Goal: Information Seeking & Learning: Learn about a topic

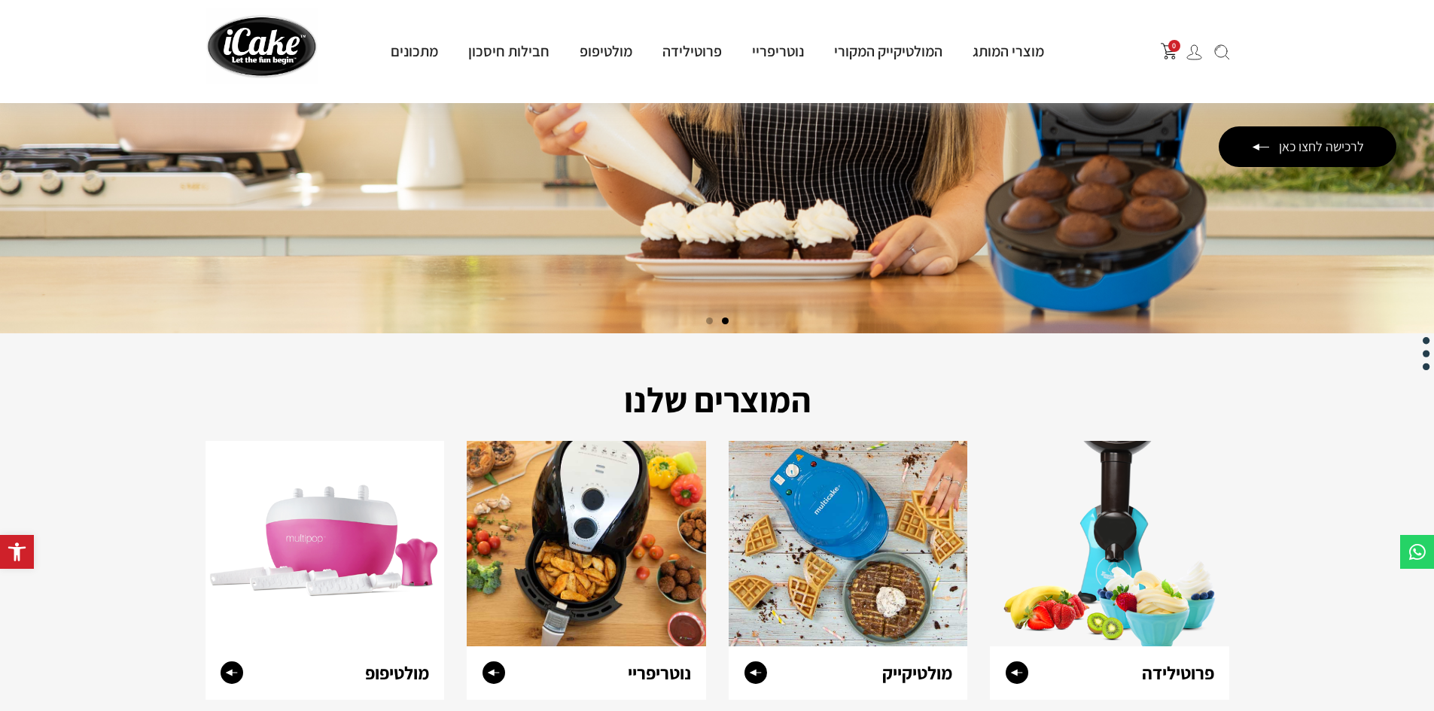
scroll to position [301, 0]
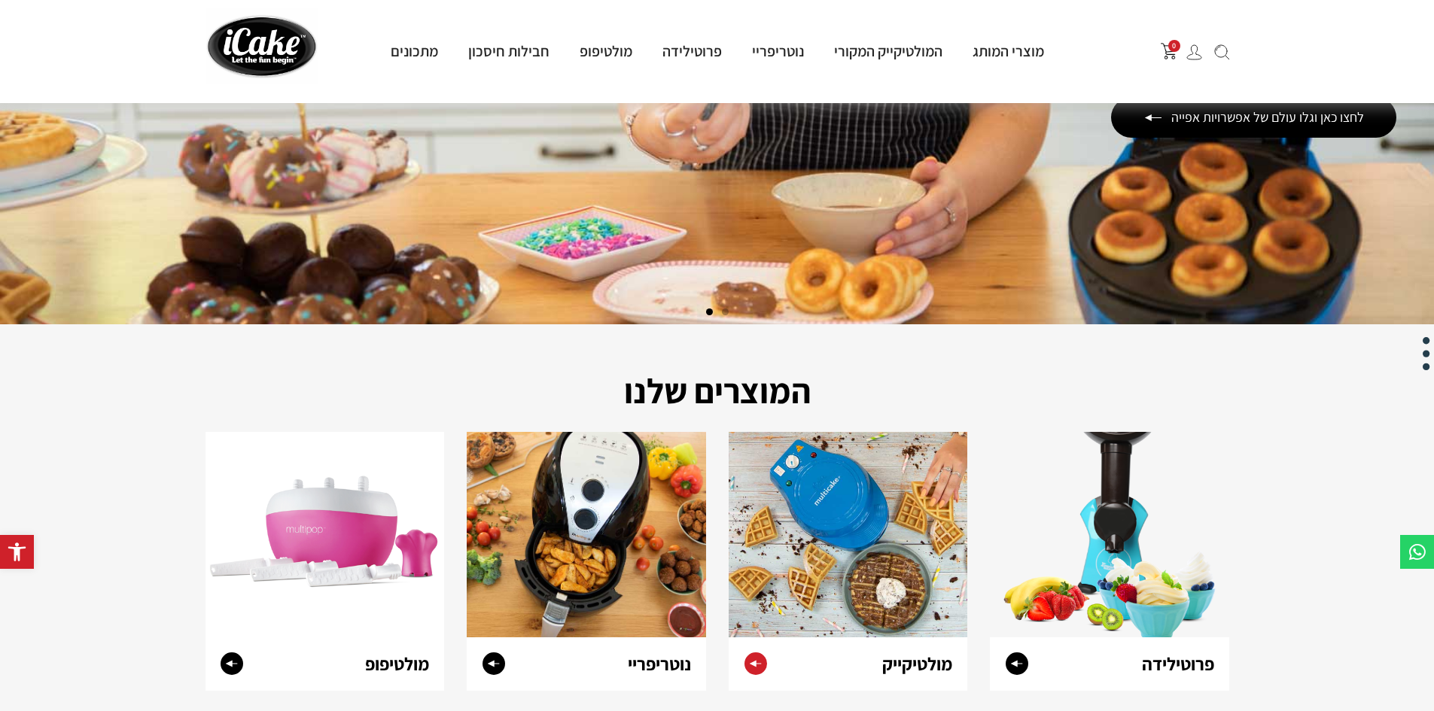
click at [755, 660] on circle at bounding box center [755, 663] width 23 height 23
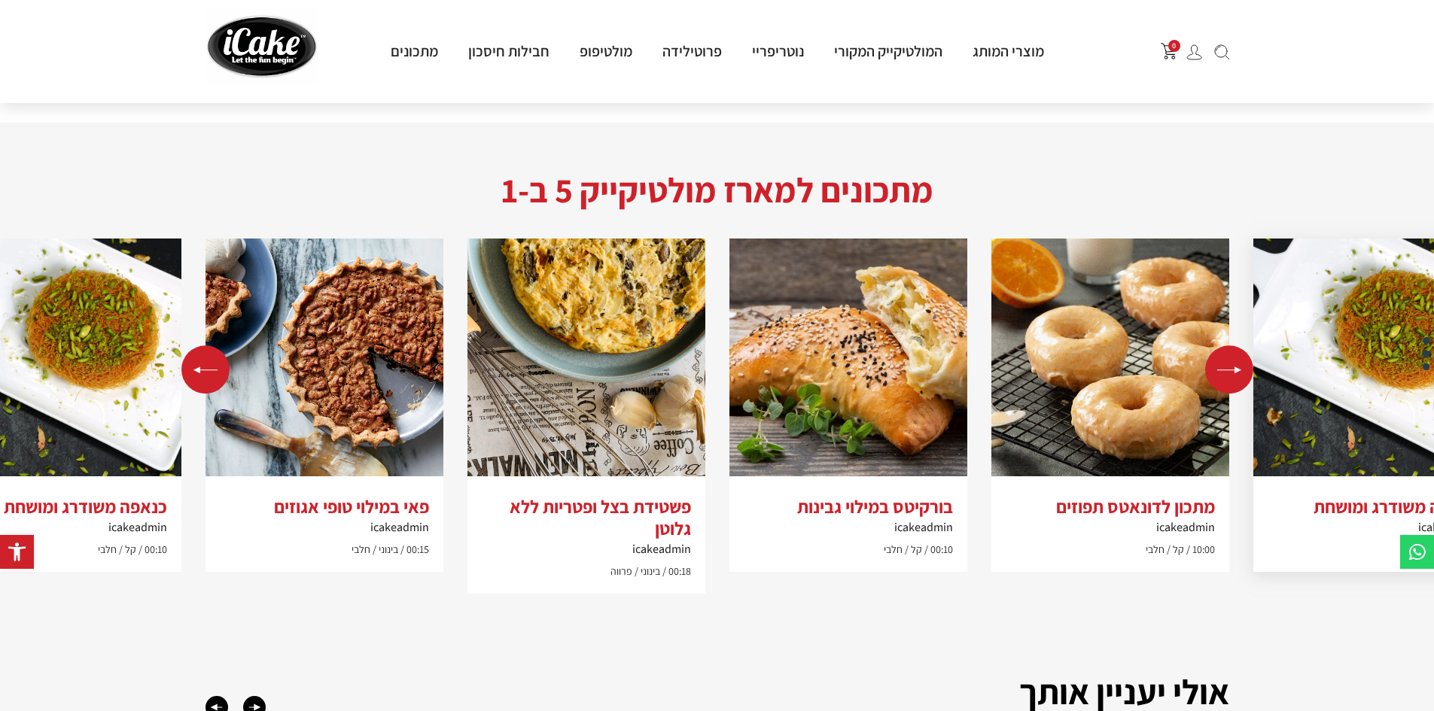
scroll to position [1355, 0]
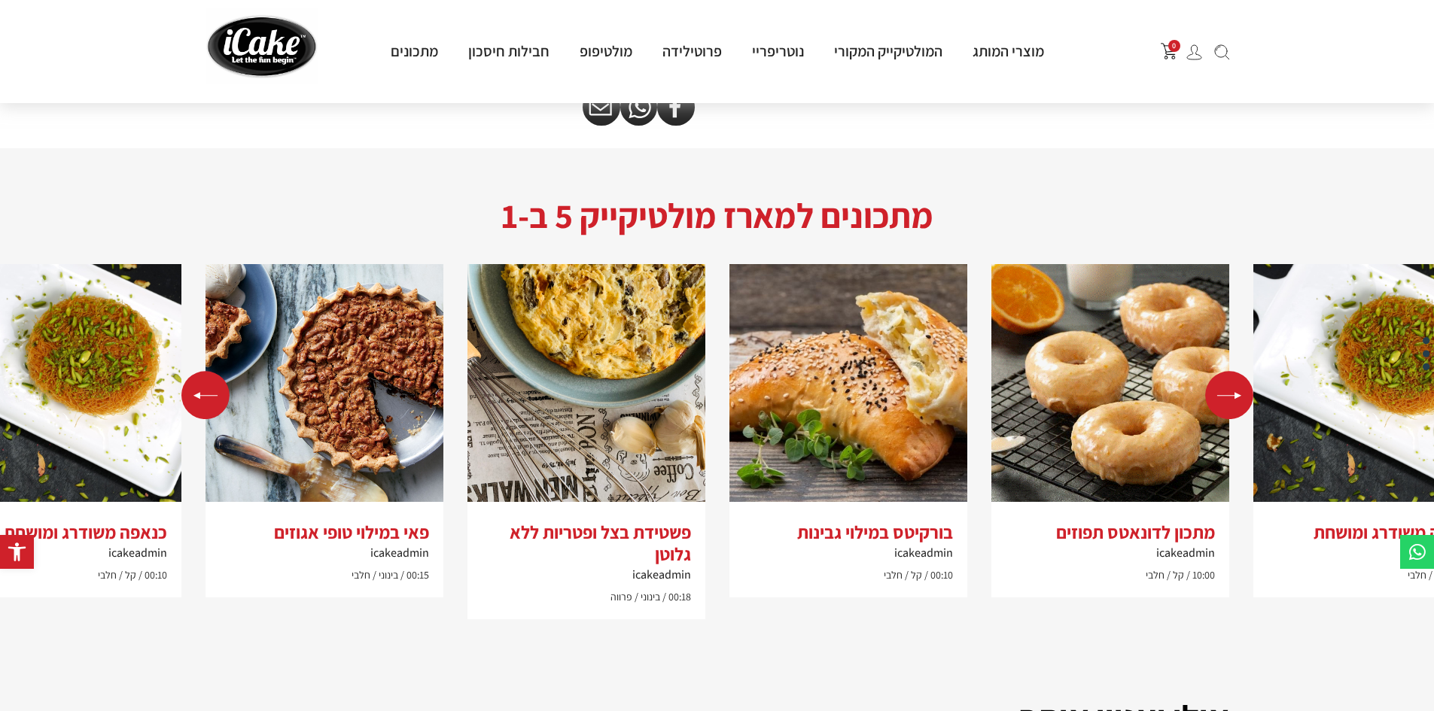
click at [1236, 396] on div "Next slide" at bounding box center [1229, 395] width 48 height 48
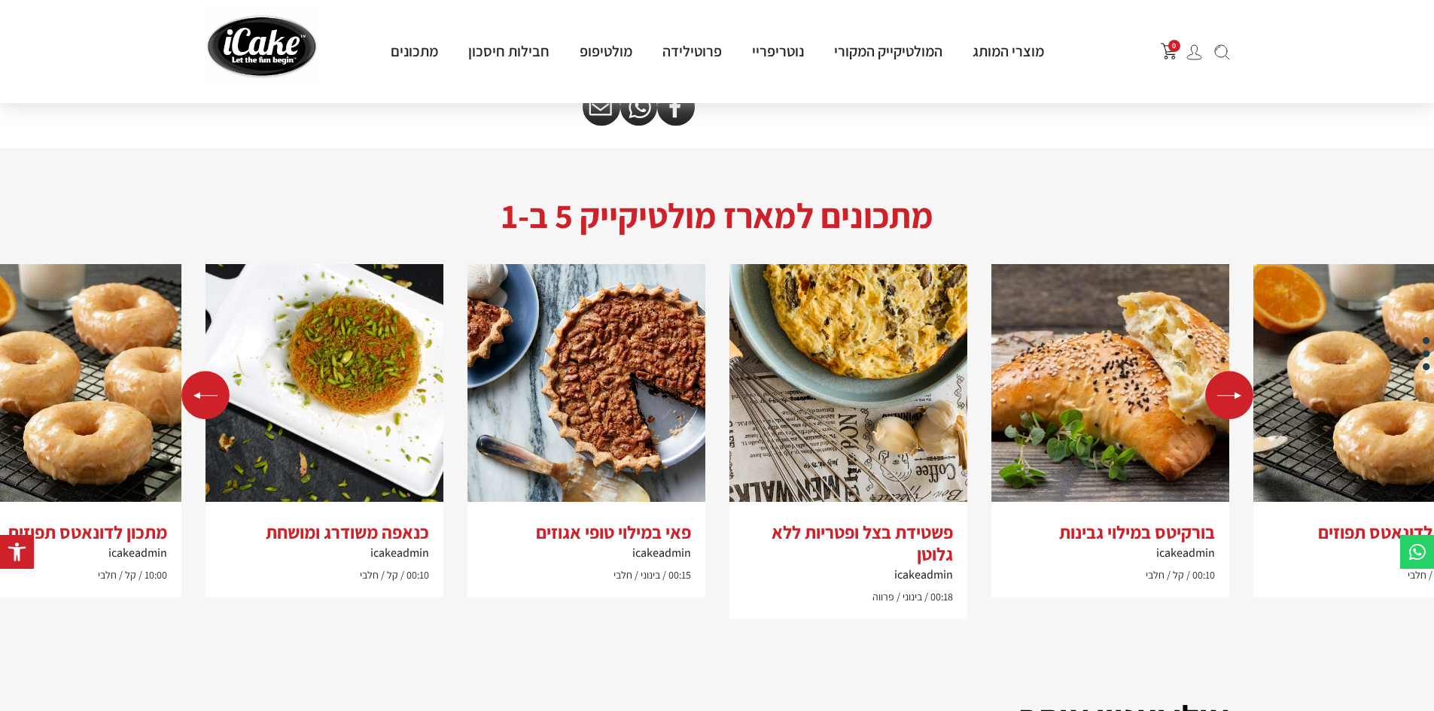
click at [188, 385] on div "Previous slide" at bounding box center [205, 395] width 48 height 48
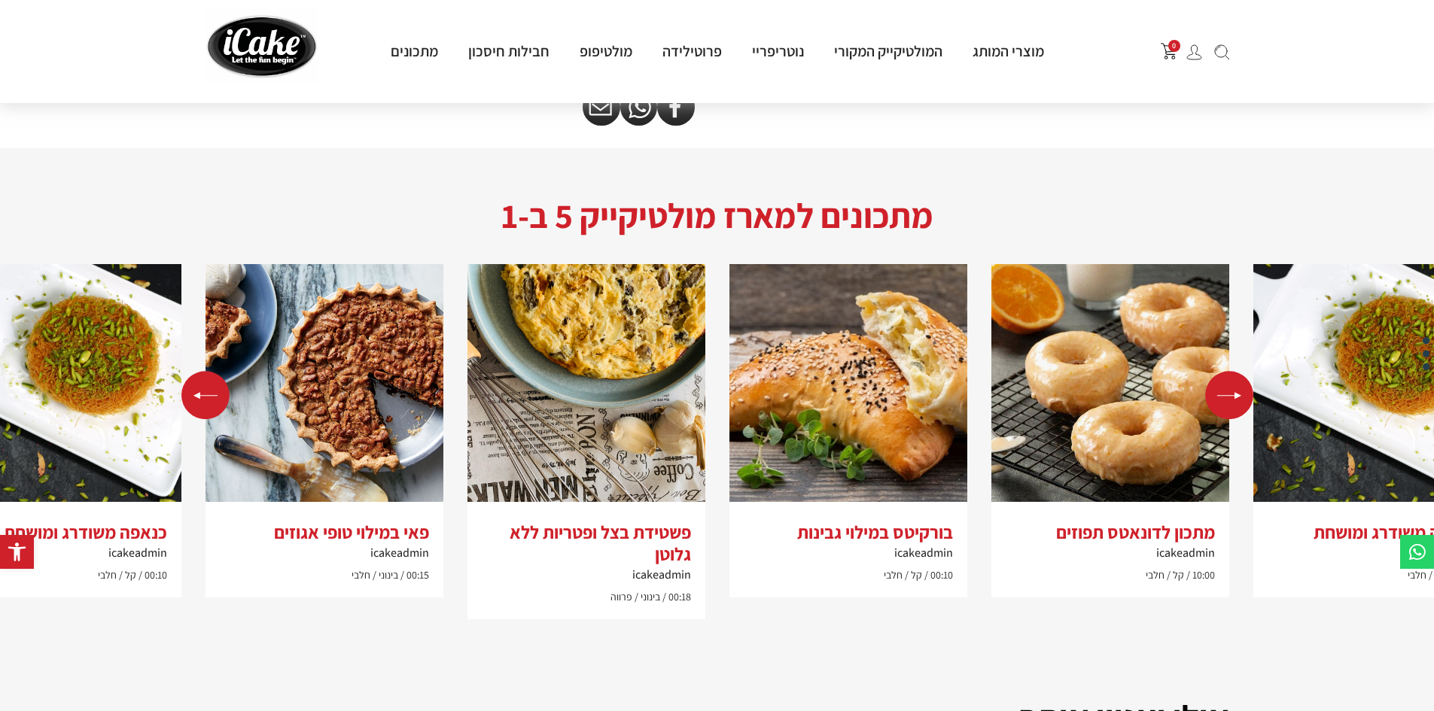
click at [199, 391] on div "Previous slide" at bounding box center [205, 395] width 48 height 48
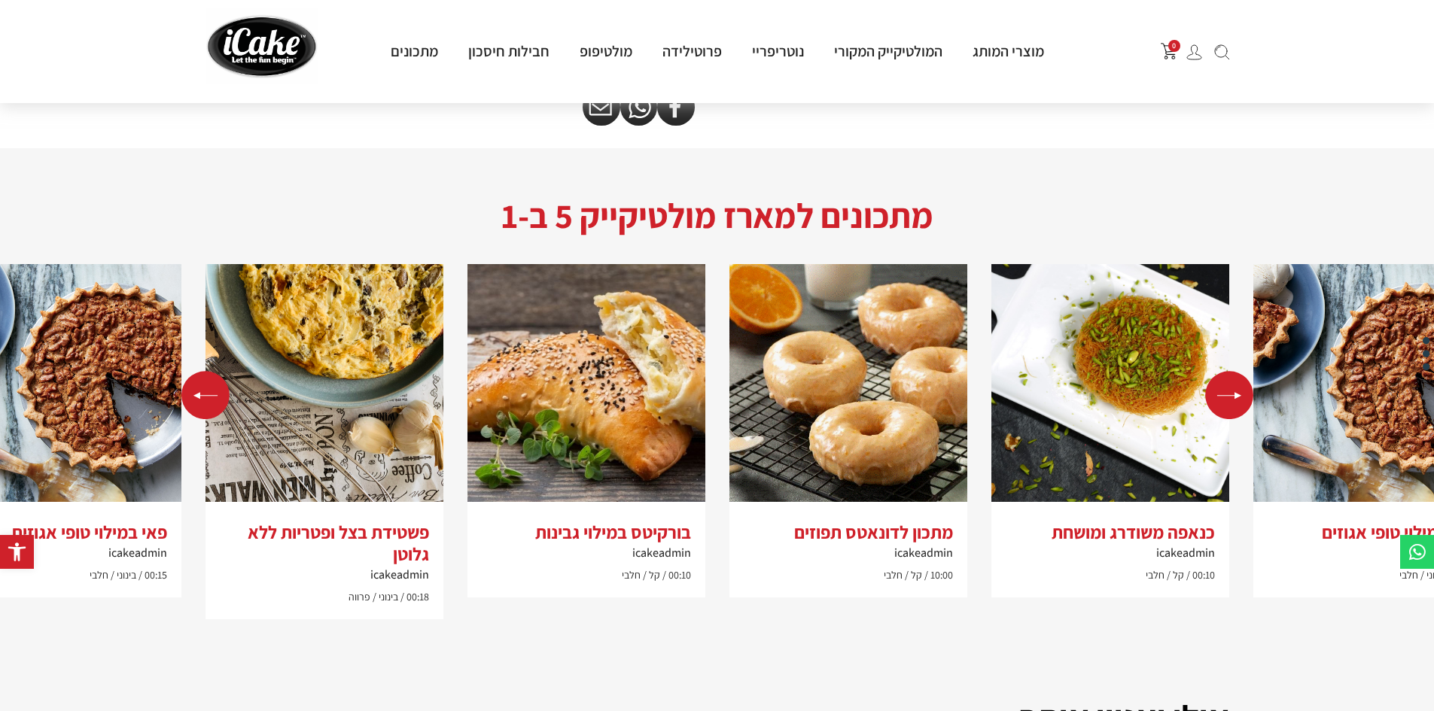
click at [199, 394] on div "Previous slide" at bounding box center [205, 395] width 48 height 48
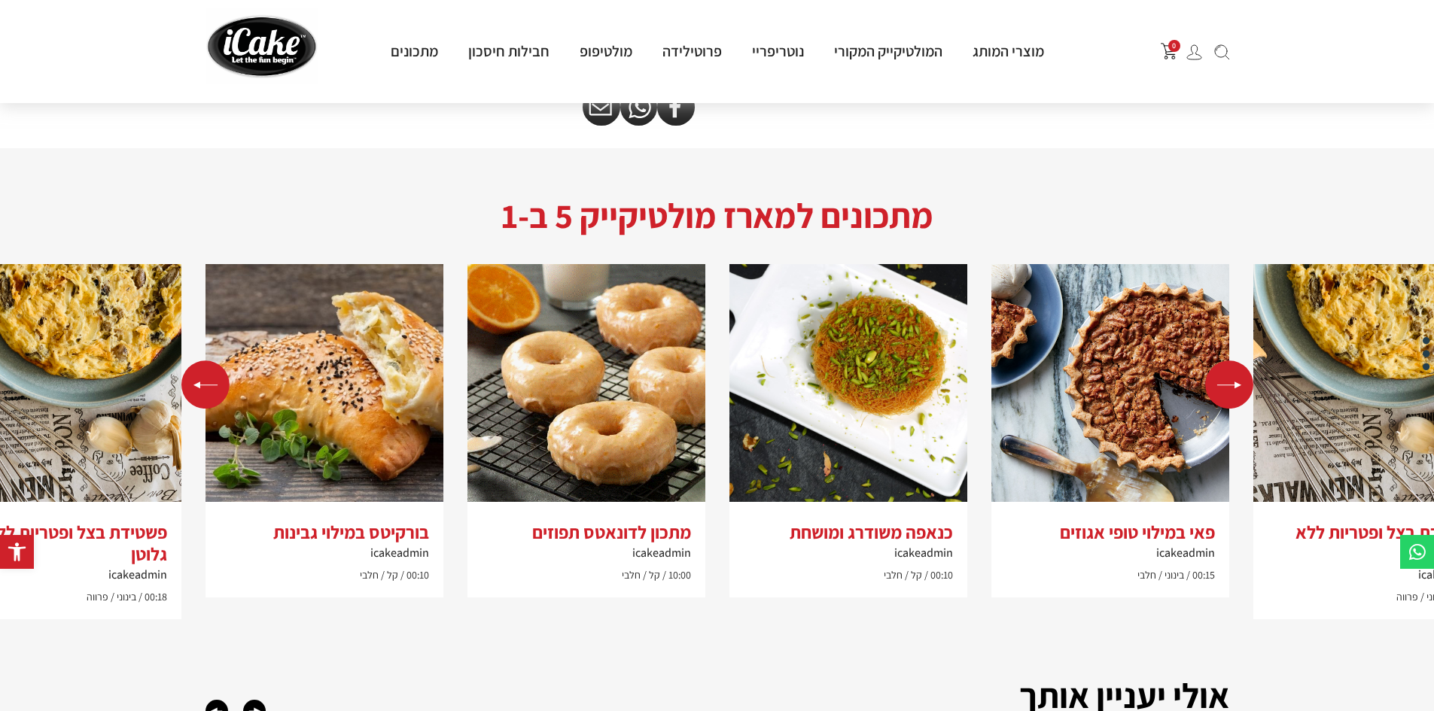
click at [199, 394] on div "Previous slide" at bounding box center [205, 384] width 48 height 48
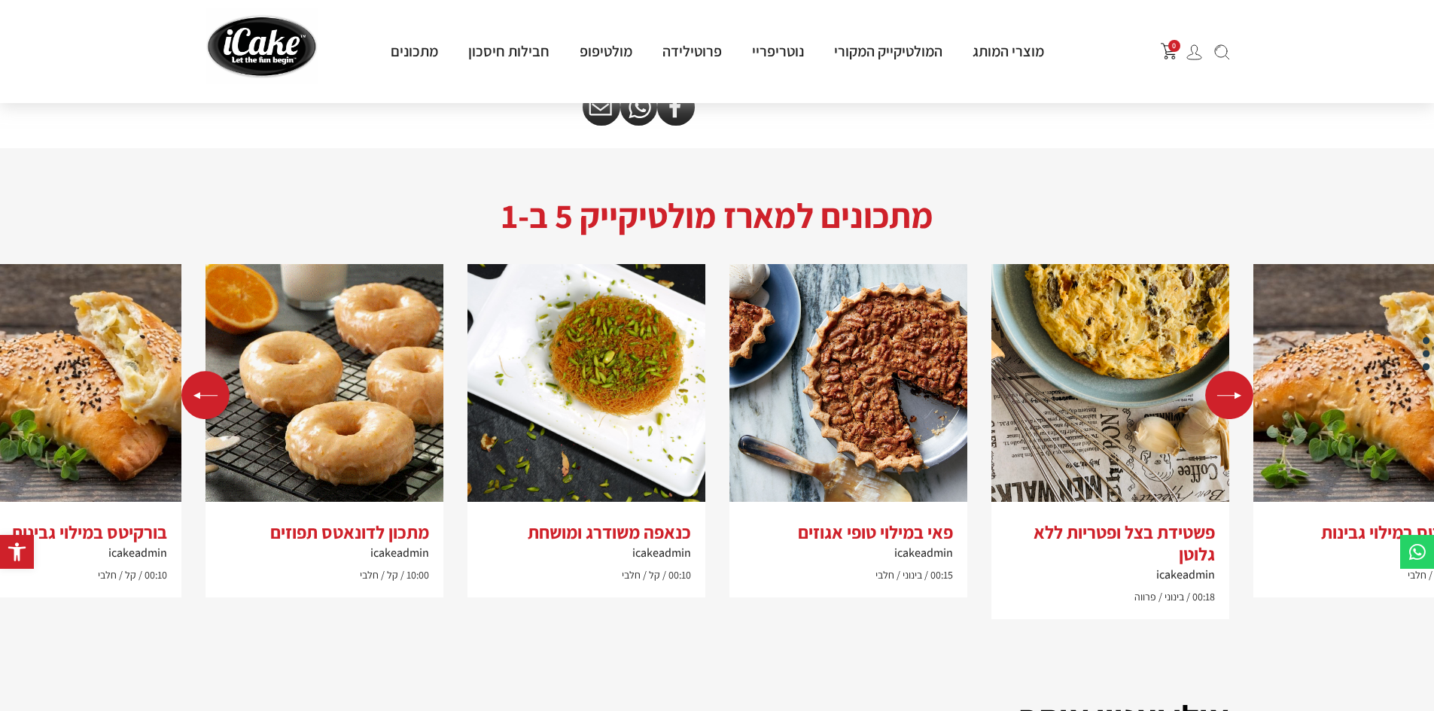
click at [199, 394] on div "Previous slide" at bounding box center [205, 395] width 48 height 48
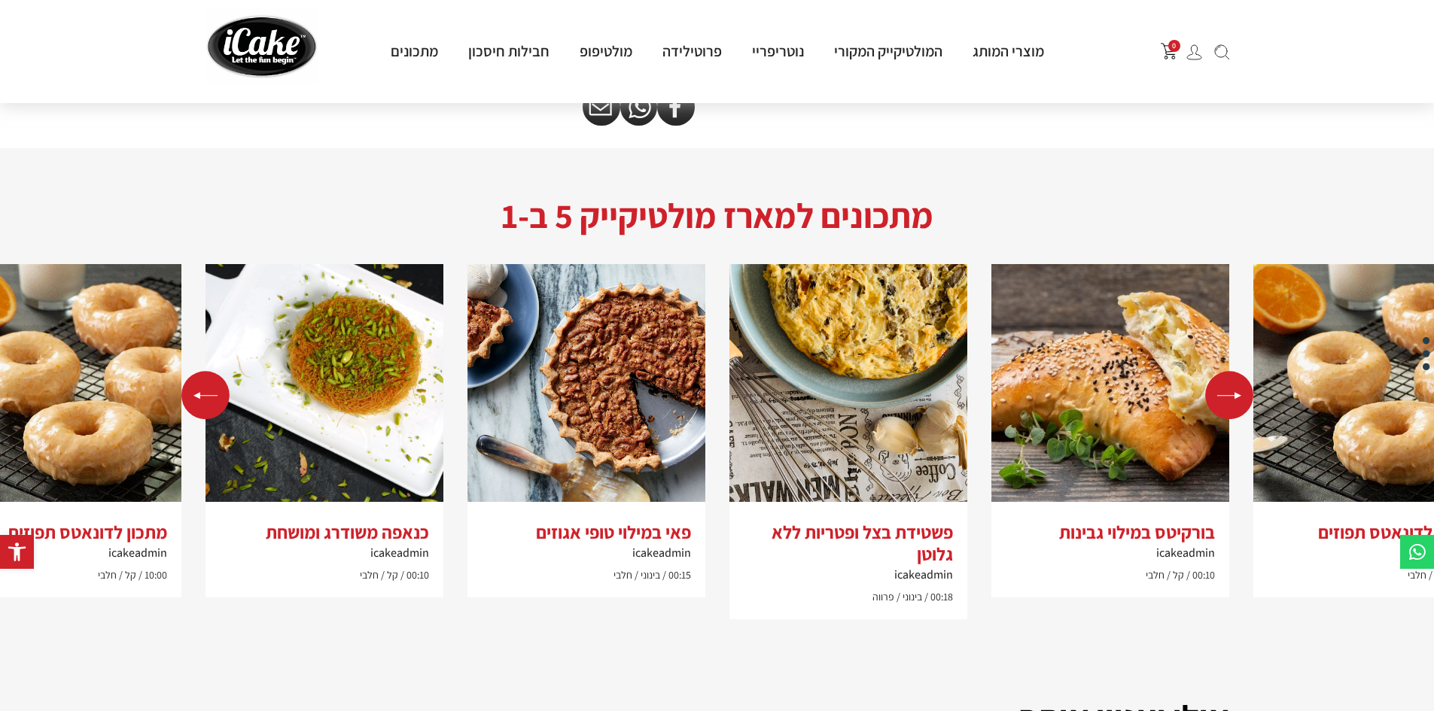
click at [199, 394] on div "Previous slide" at bounding box center [205, 395] width 48 height 48
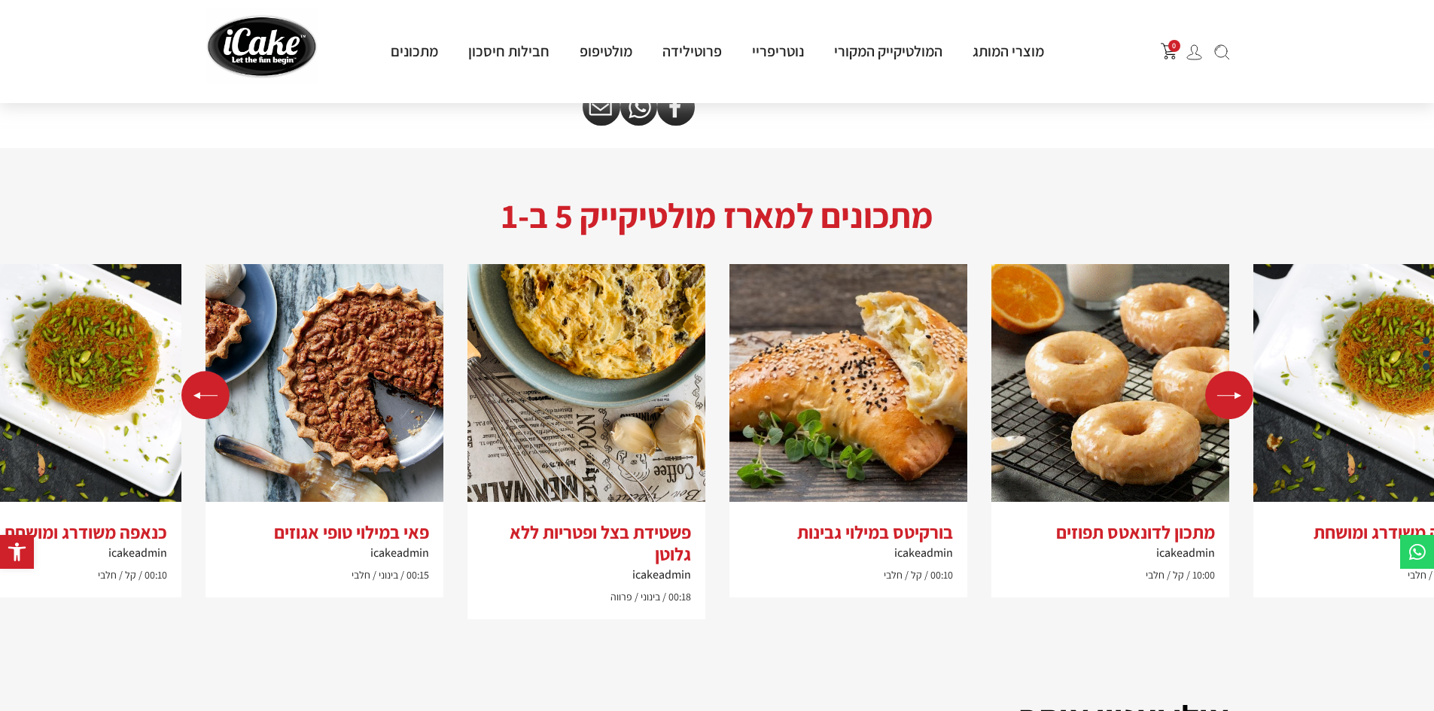
click at [197, 394] on div "Previous slide" at bounding box center [205, 395] width 48 height 48
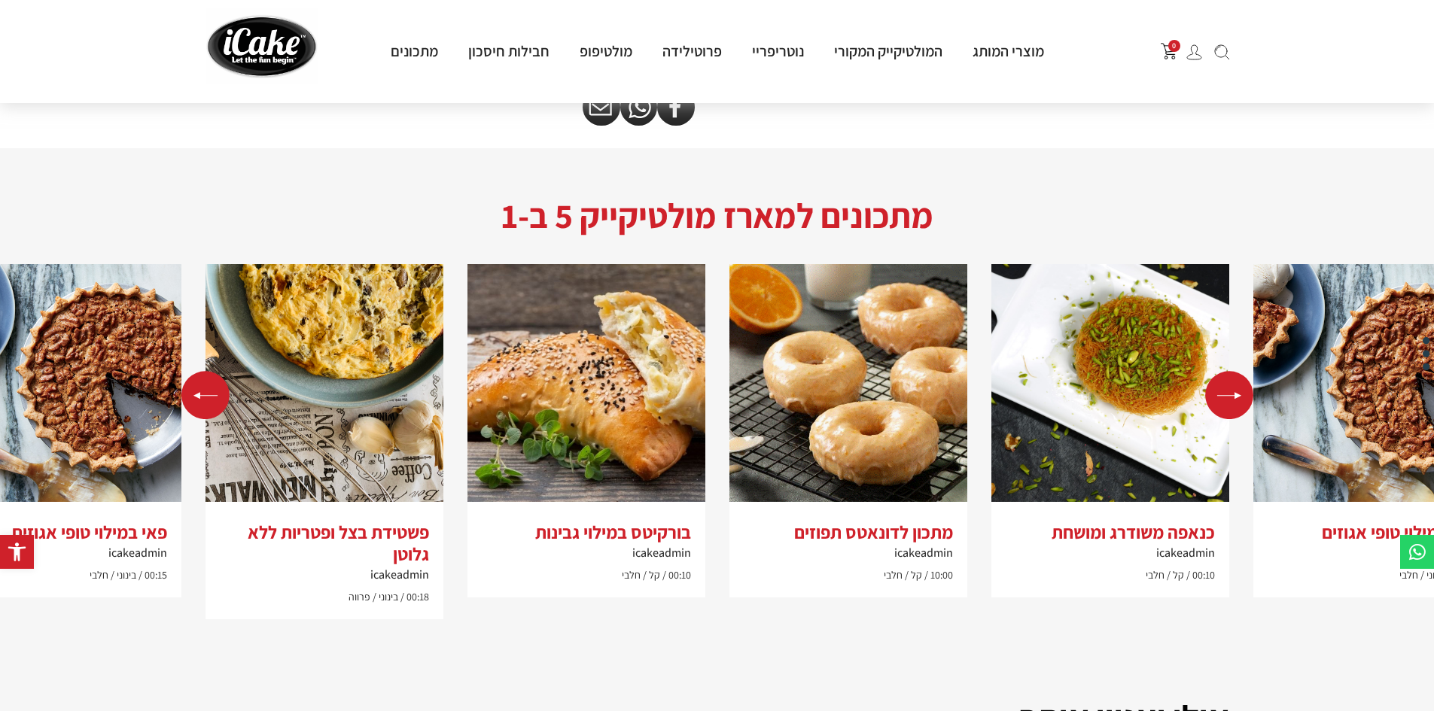
click at [197, 394] on div "Previous slide" at bounding box center [205, 395] width 48 height 48
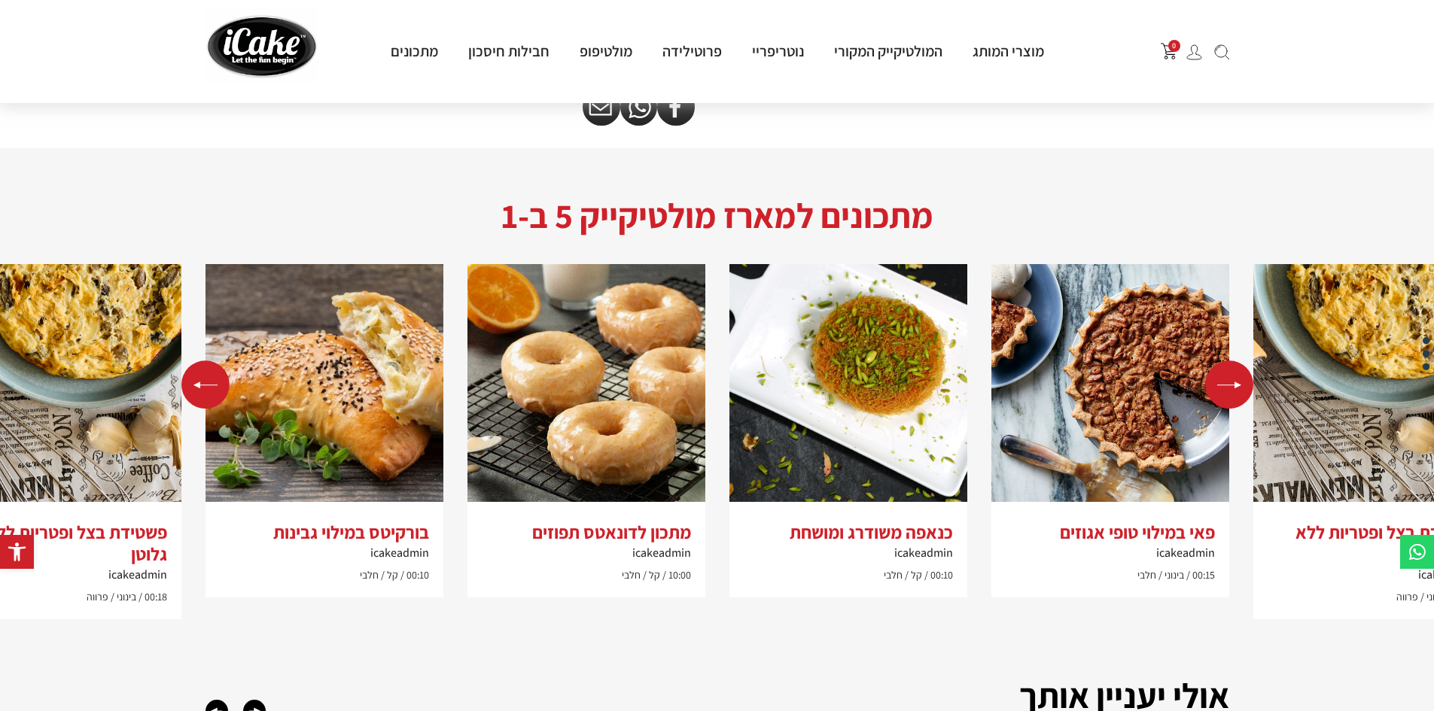
click at [197, 394] on div "Previous slide" at bounding box center [205, 384] width 48 height 48
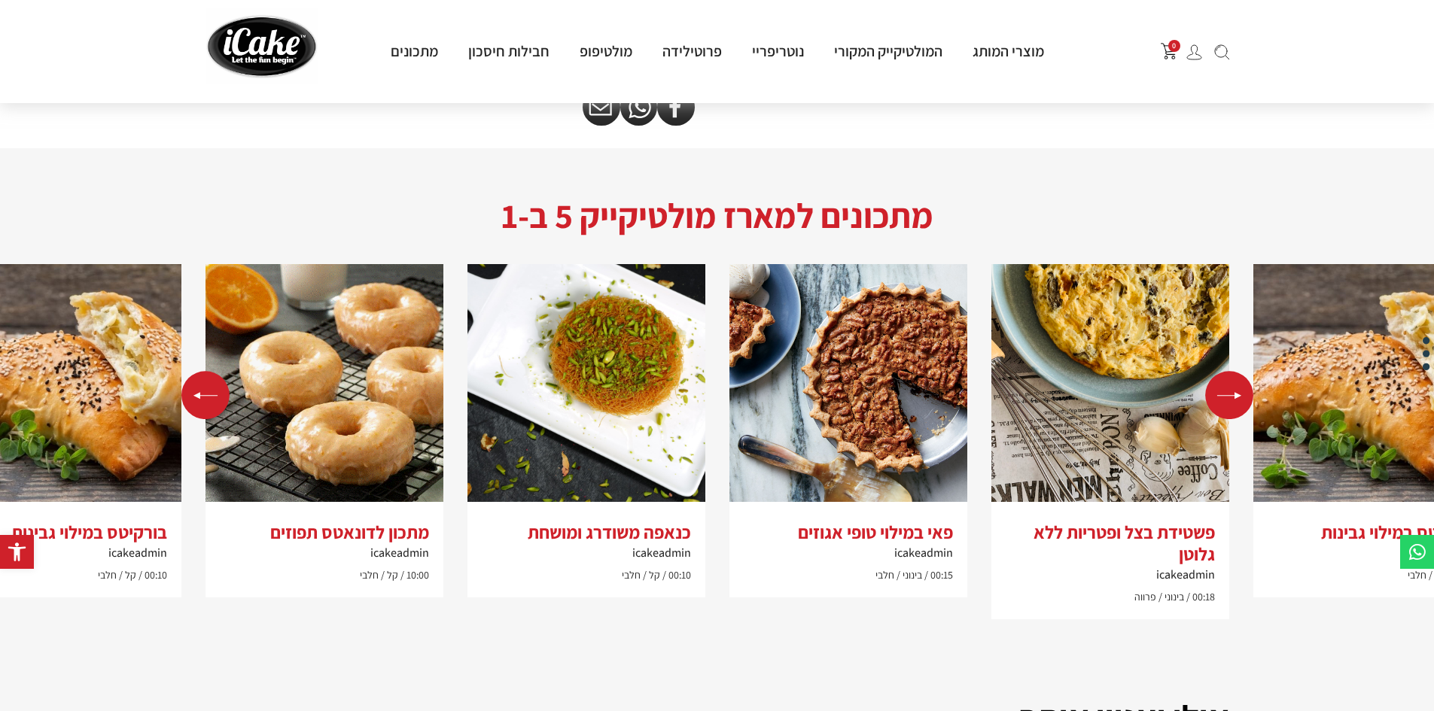
click at [197, 394] on div "Previous slide" at bounding box center [205, 395] width 48 height 48
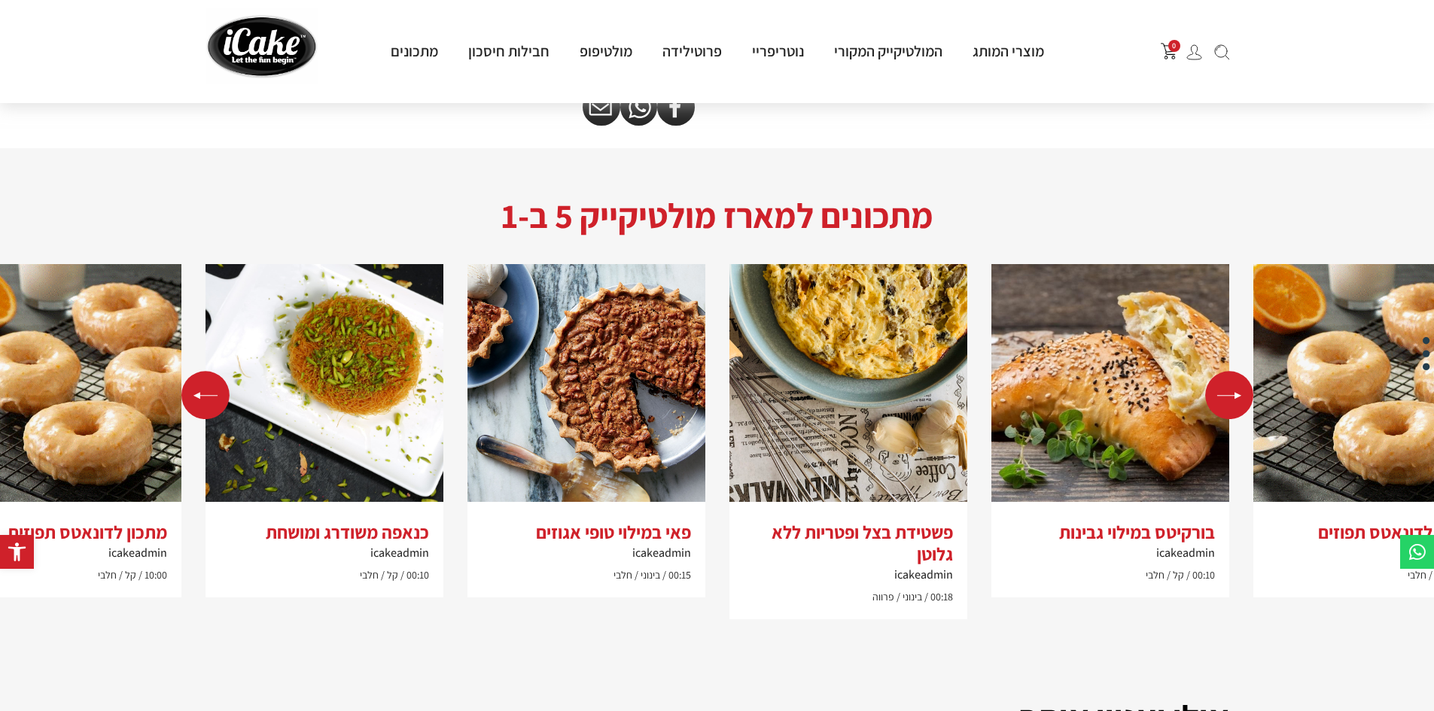
click at [197, 394] on div "Previous slide" at bounding box center [205, 395] width 48 height 48
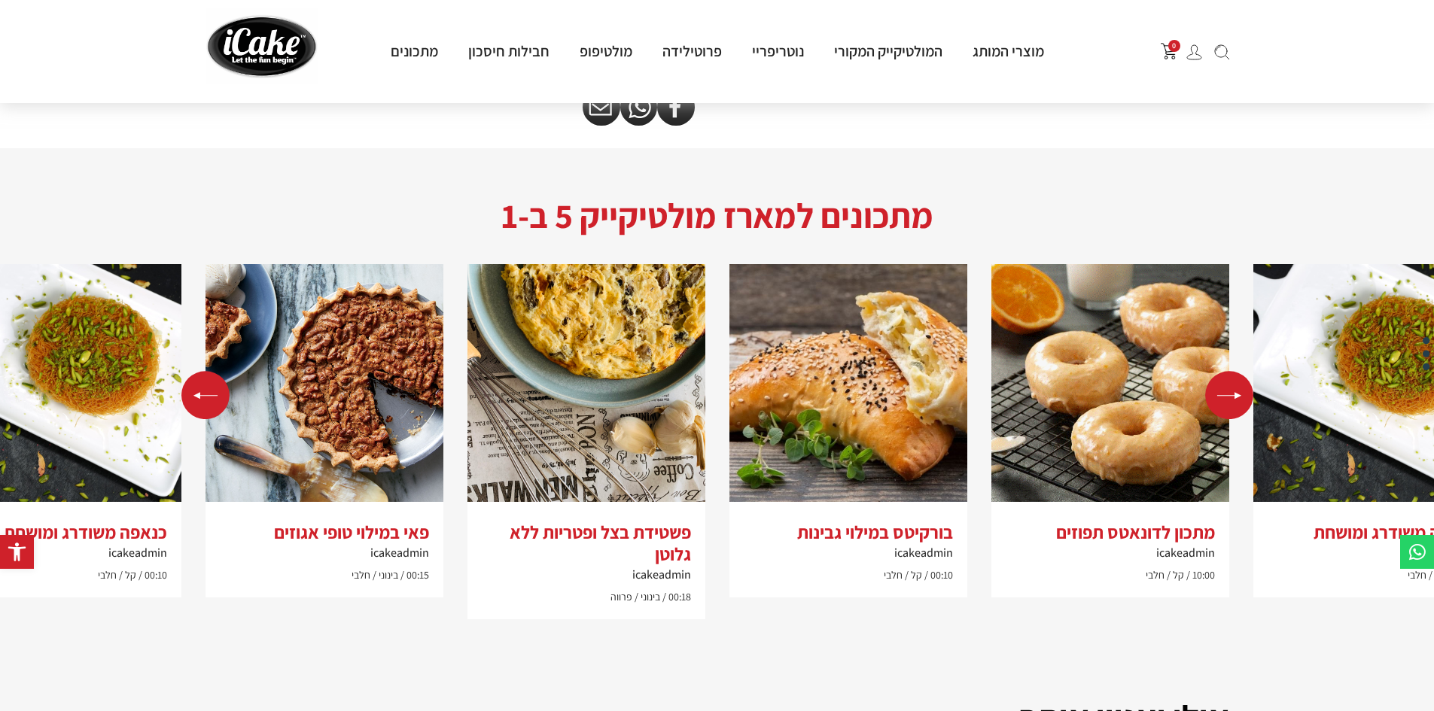
click at [194, 395] on div "Previous slide" at bounding box center [205, 395] width 48 height 48
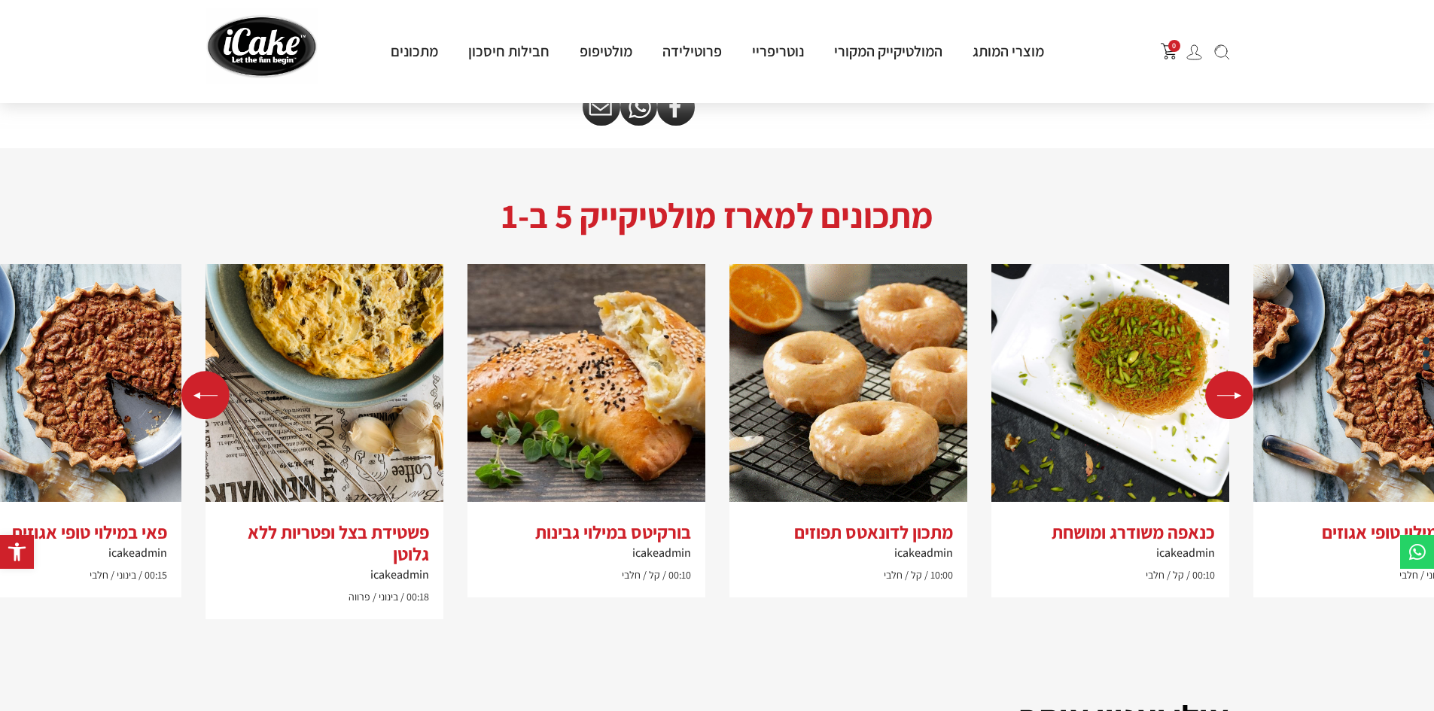
click at [194, 395] on div "Previous slide" at bounding box center [205, 395] width 48 height 48
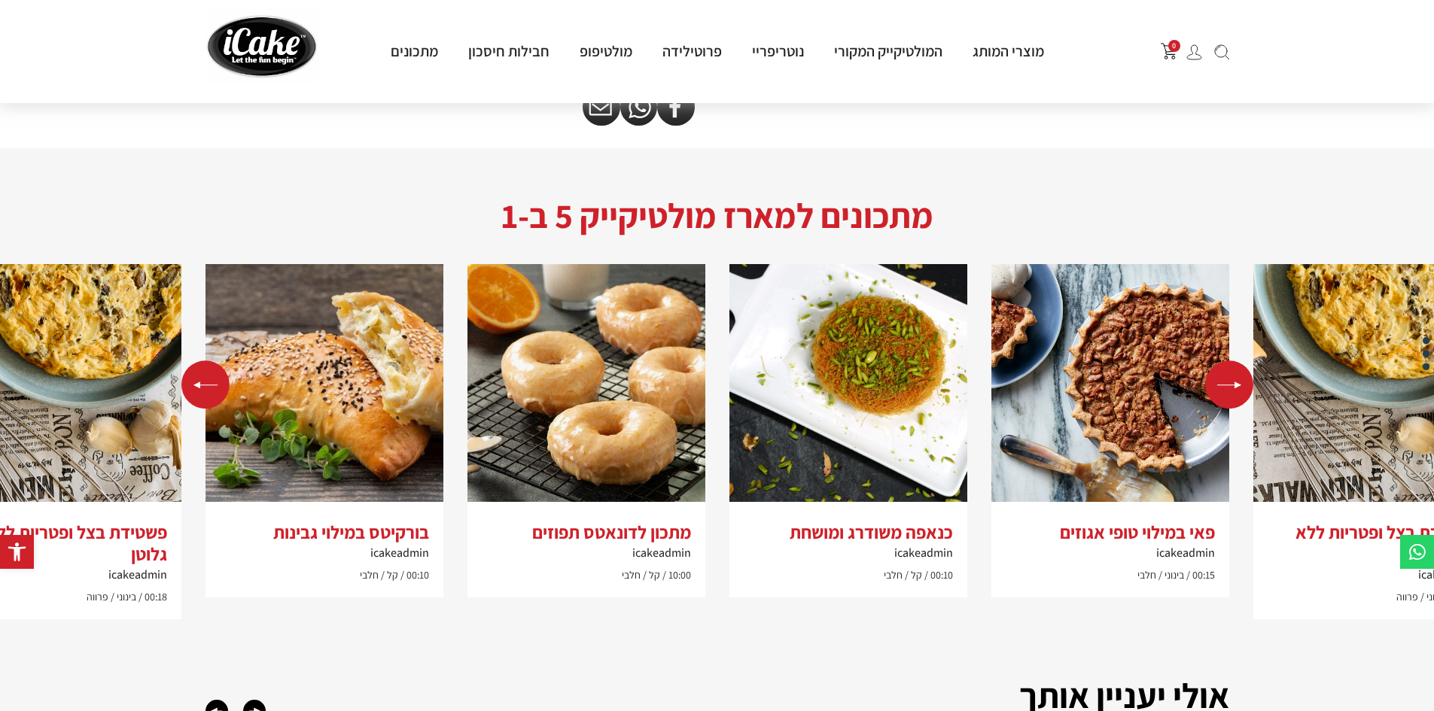
click at [194, 395] on div "Previous slide" at bounding box center [205, 384] width 48 height 48
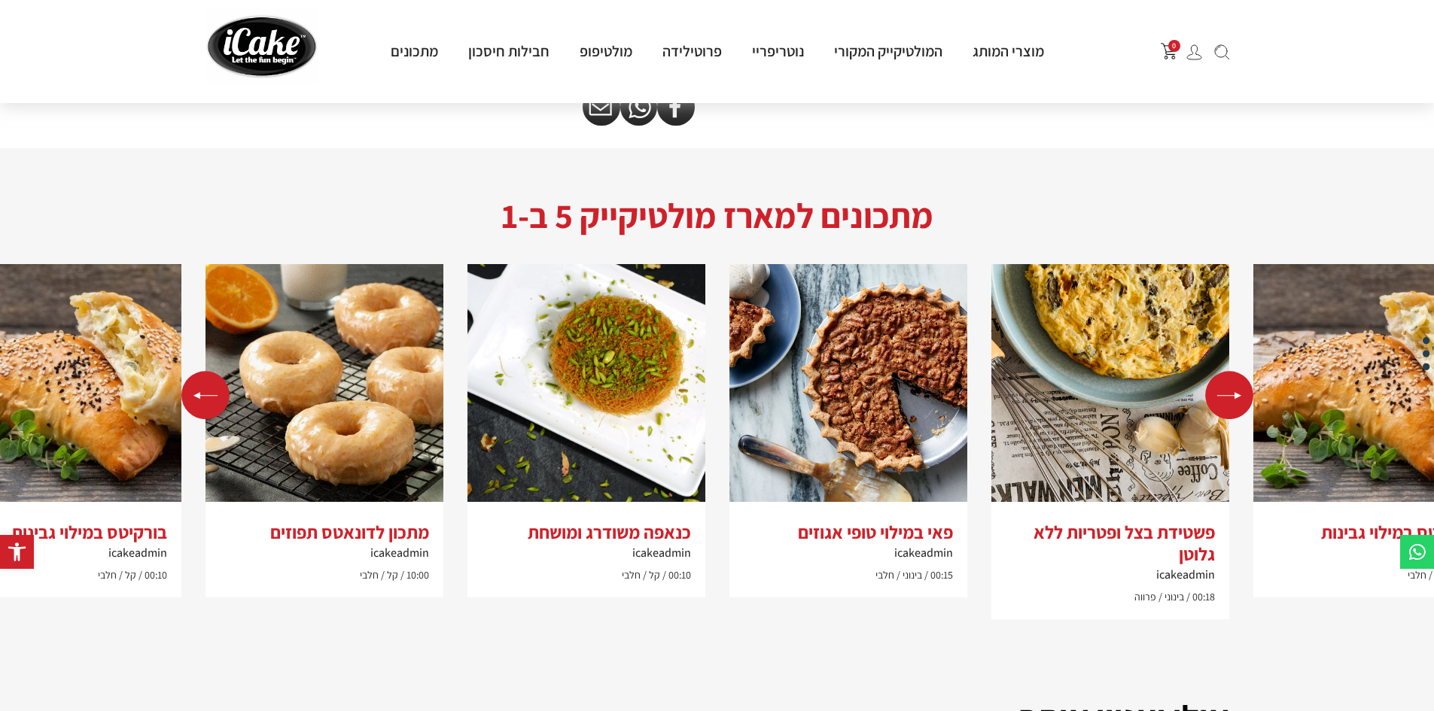
click at [194, 395] on div "Previous slide" at bounding box center [205, 395] width 48 height 48
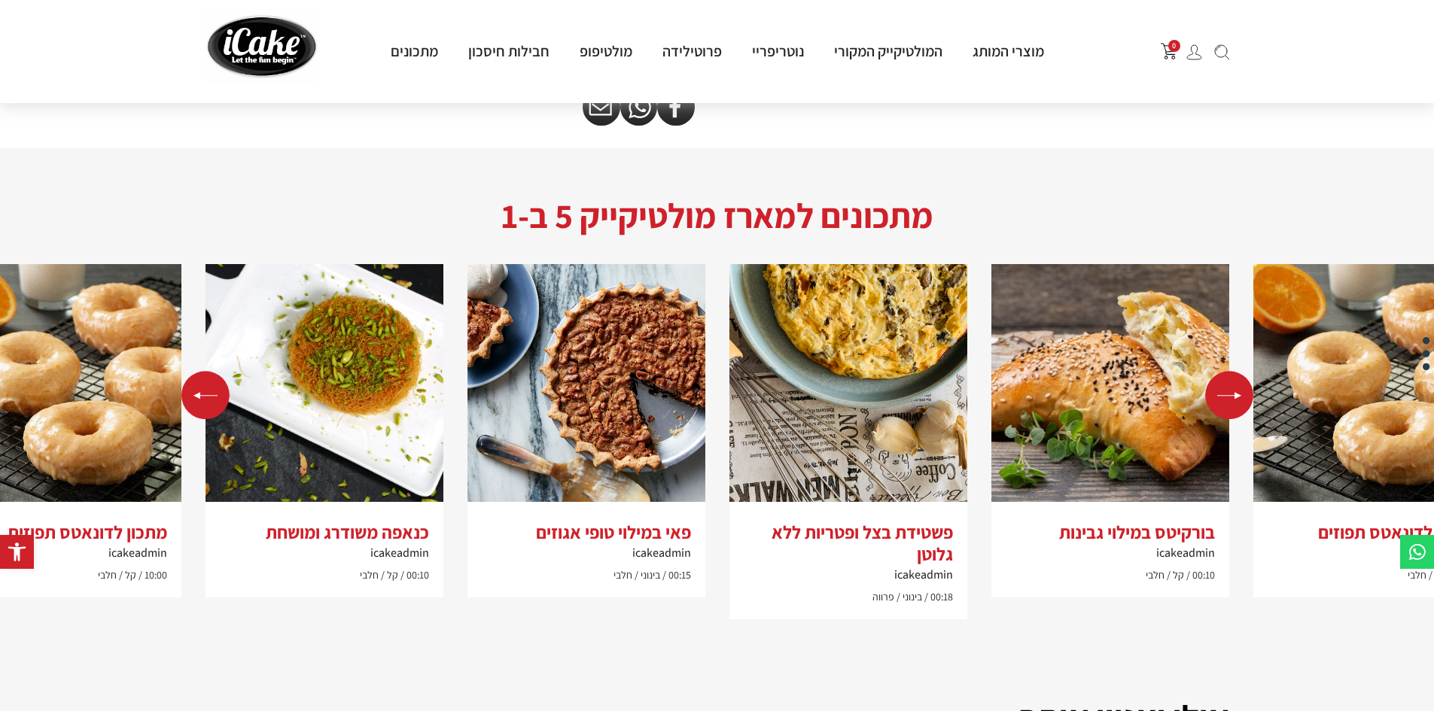
click at [197, 401] on div "Previous slide" at bounding box center [205, 395] width 48 height 48
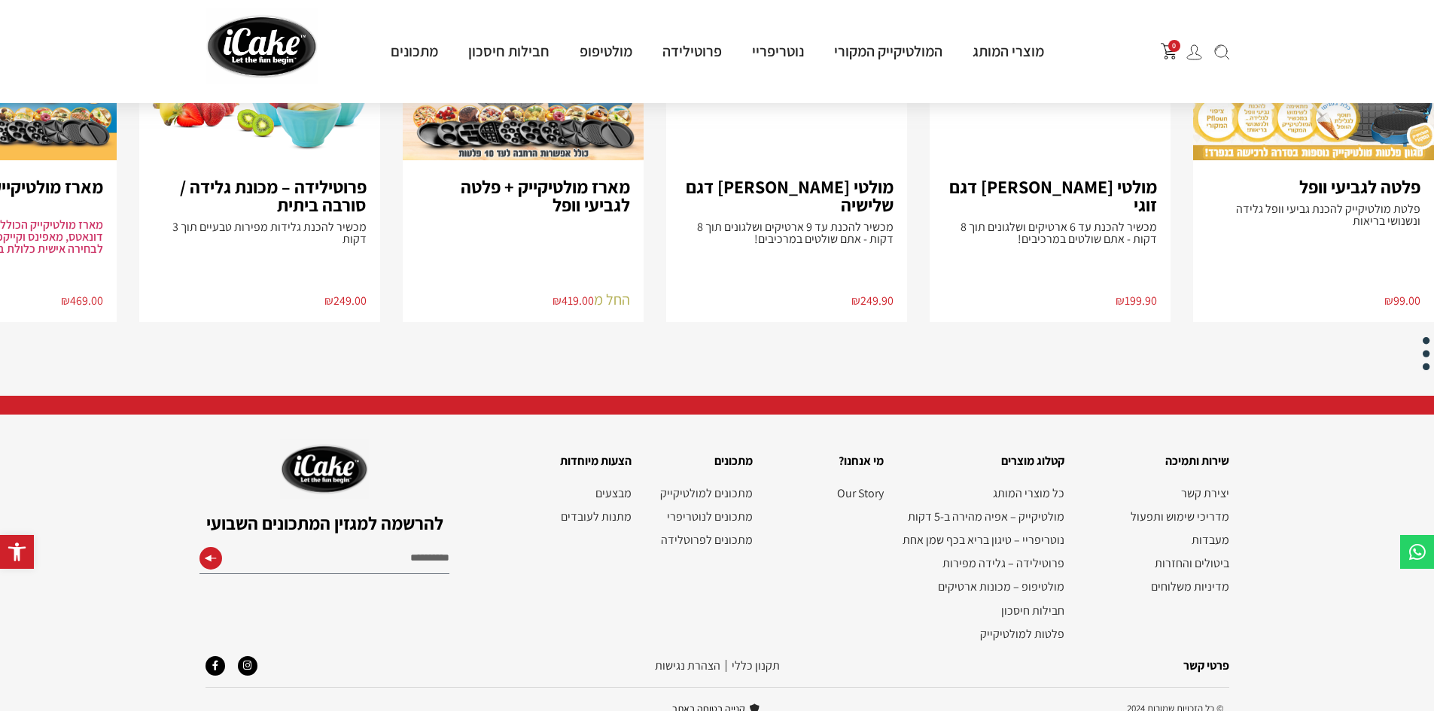
scroll to position [2225, 0]
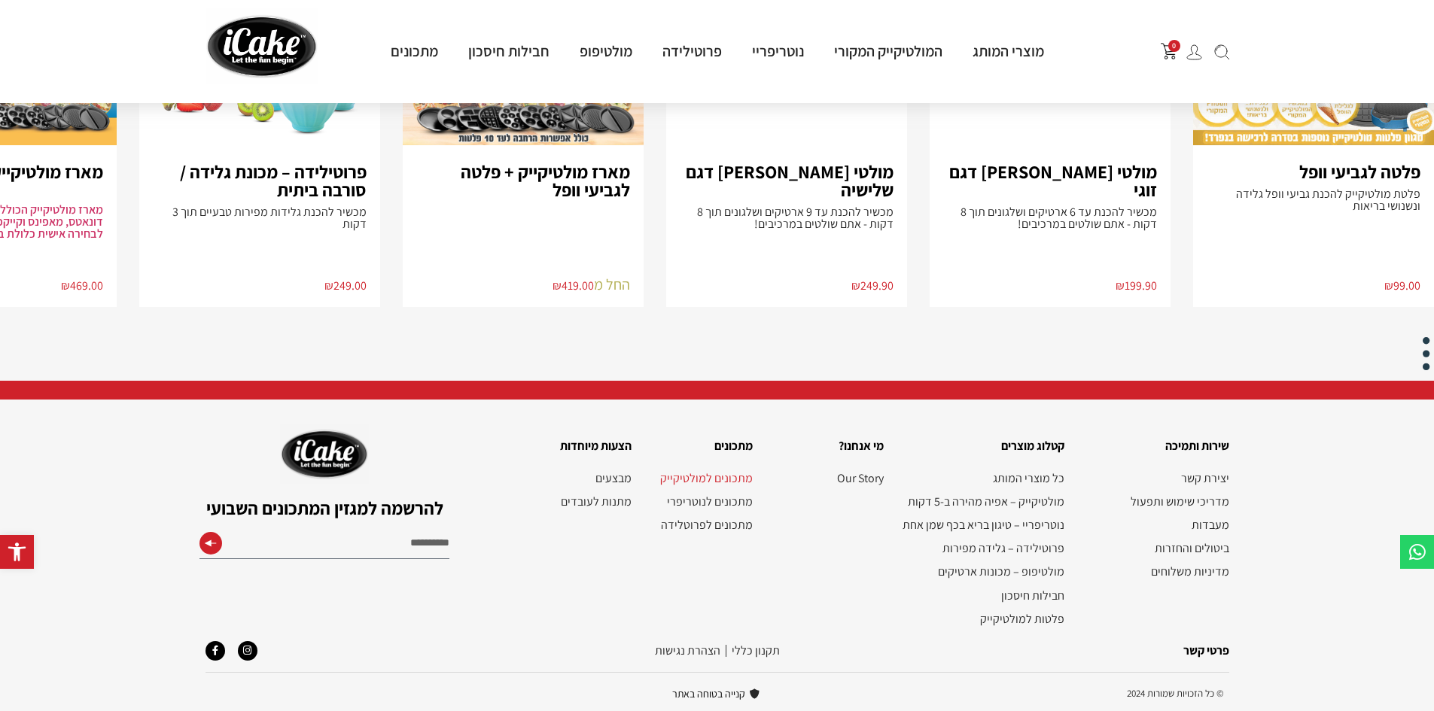
click at [733, 479] on link "מתכונים למולטיקייק" at bounding box center [699, 478] width 107 height 14
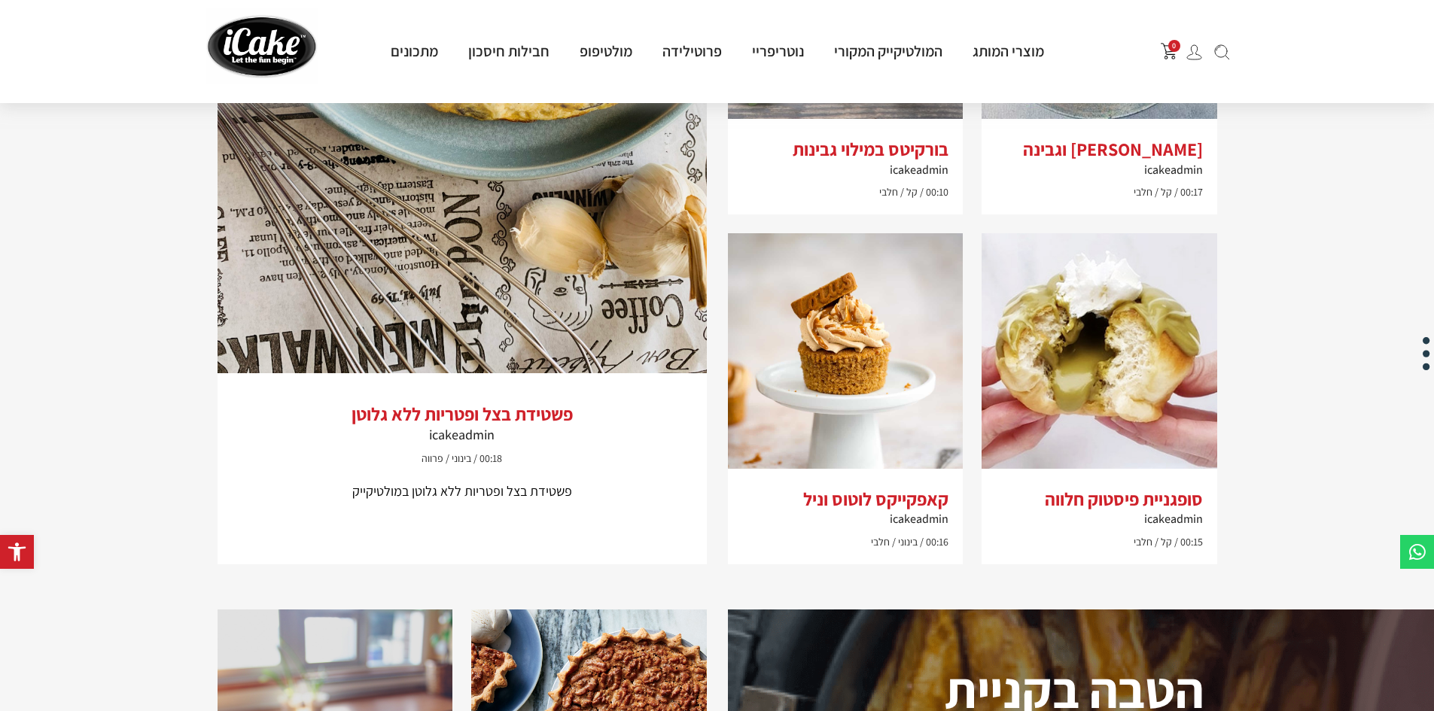
scroll to position [1376, 0]
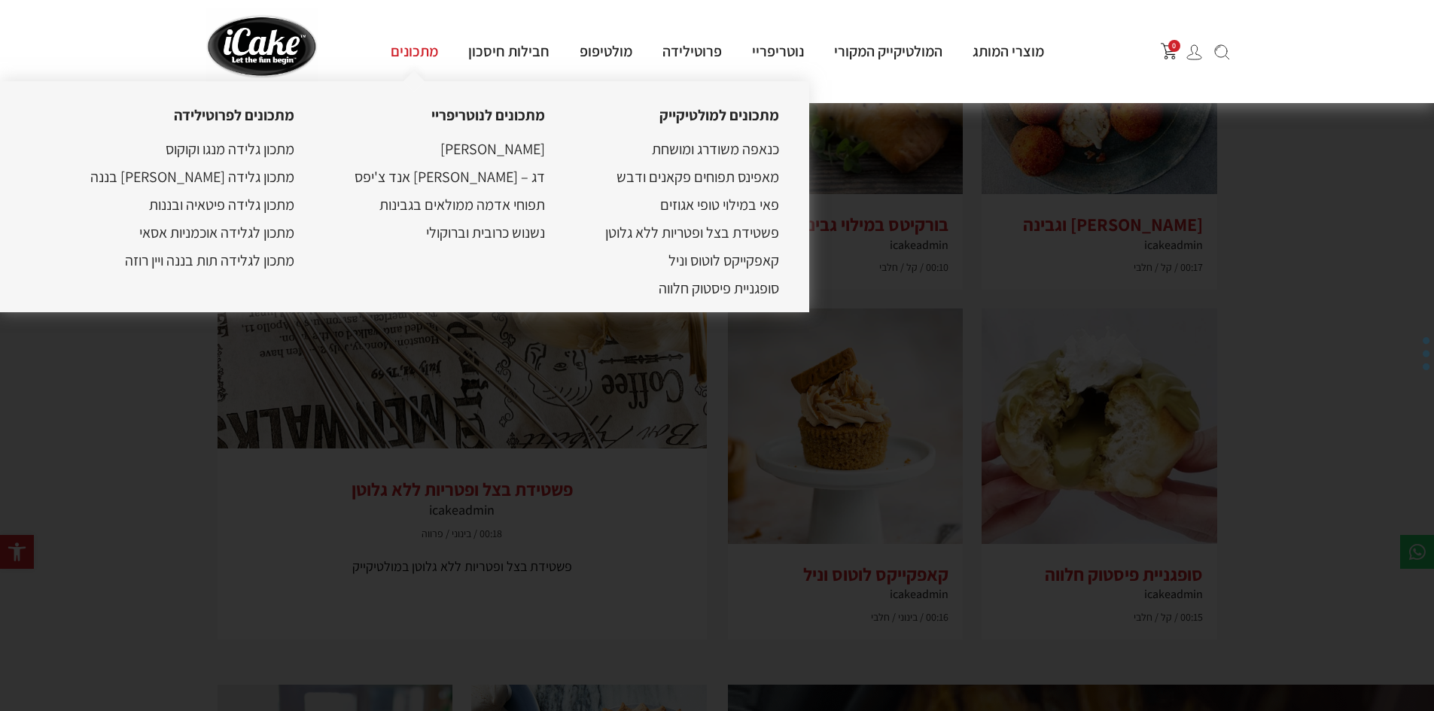
click at [407, 53] on link "מתכונים" at bounding box center [415, 51] width 78 height 20
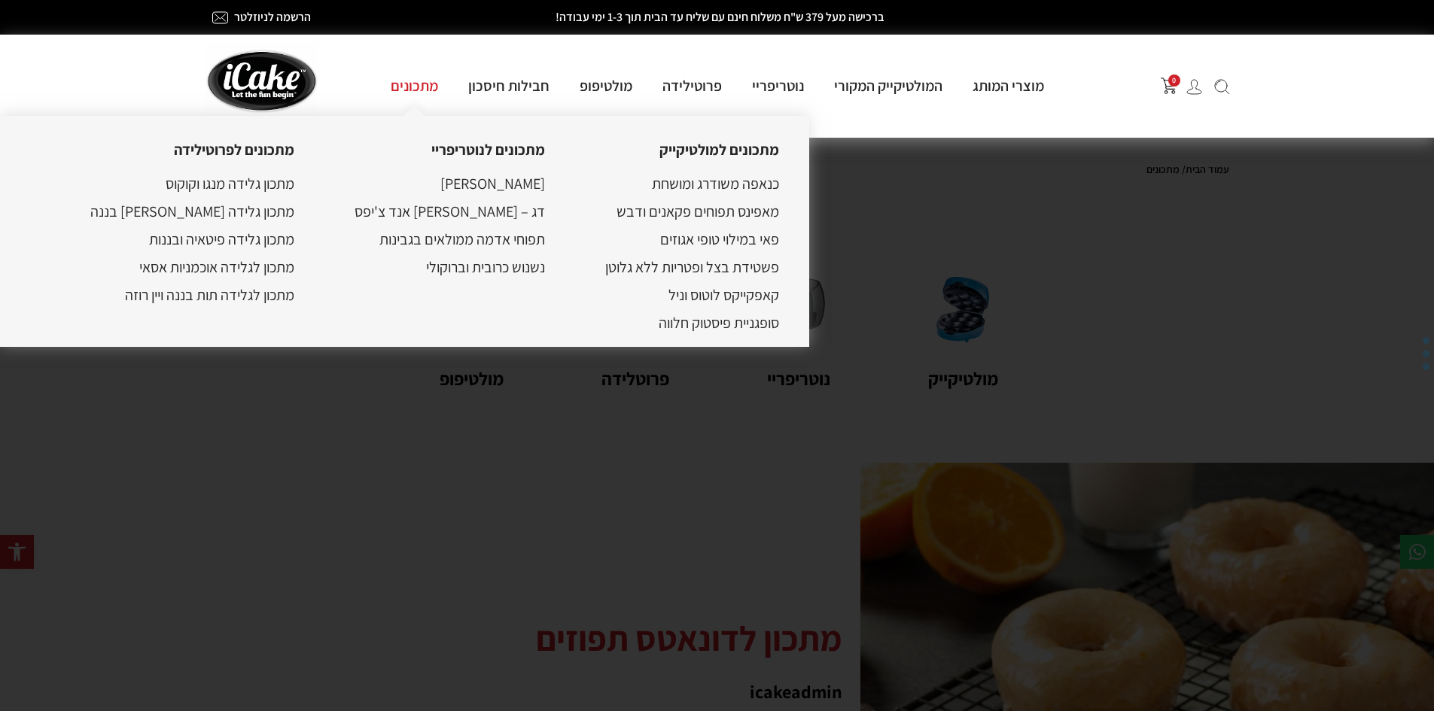
click at [409, 85] on link "מתכונים" at bounding box center [415, 86] width 78 height 20
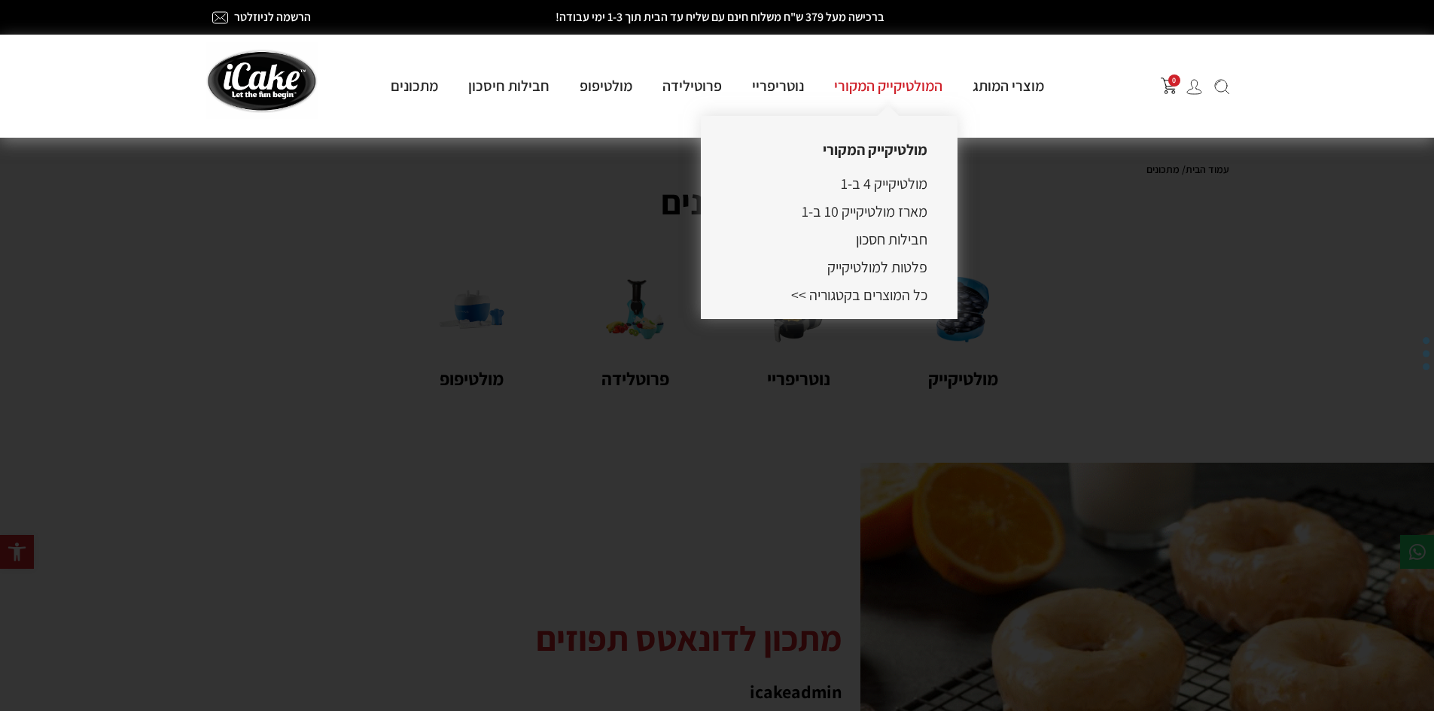
click at [915, 78] on link "המולטיקייק המקורי" at bounding box center [888, 86] width 138 height 20
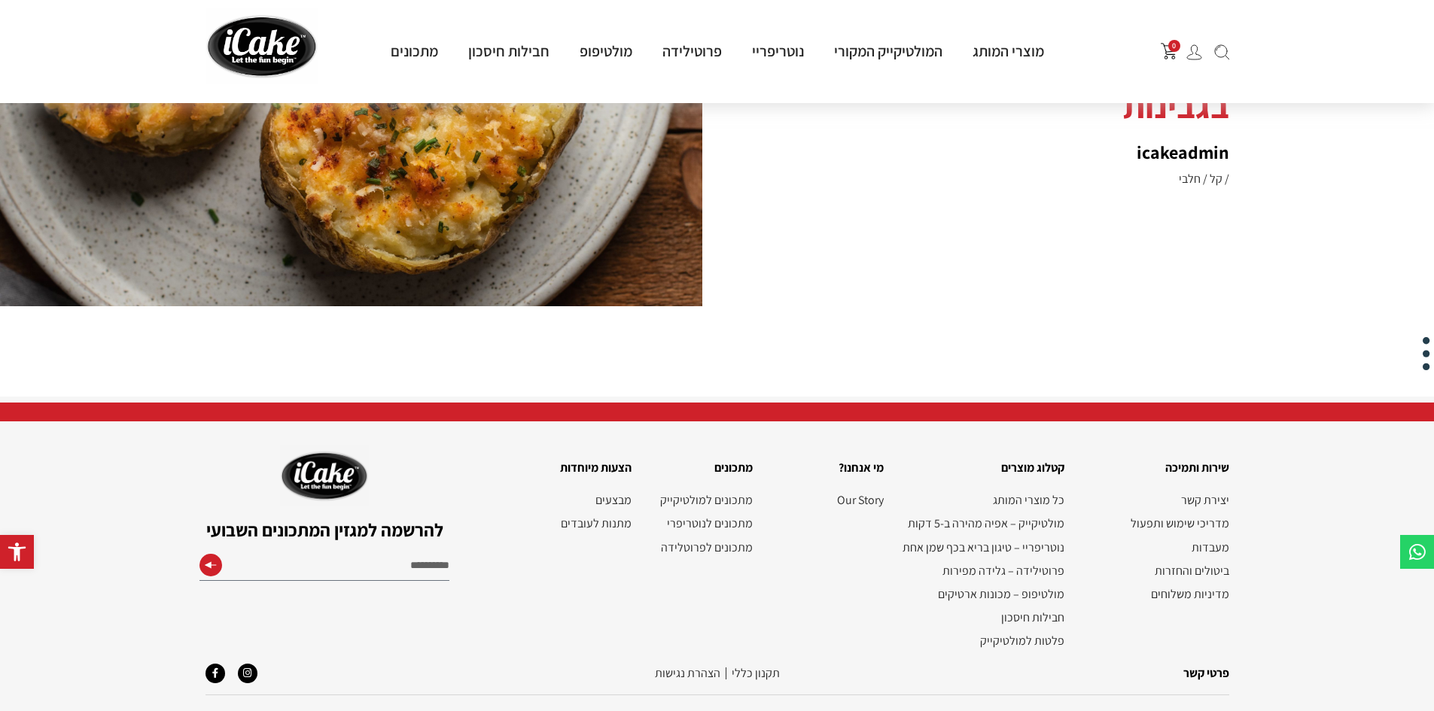
scroll to position [3839, 0]
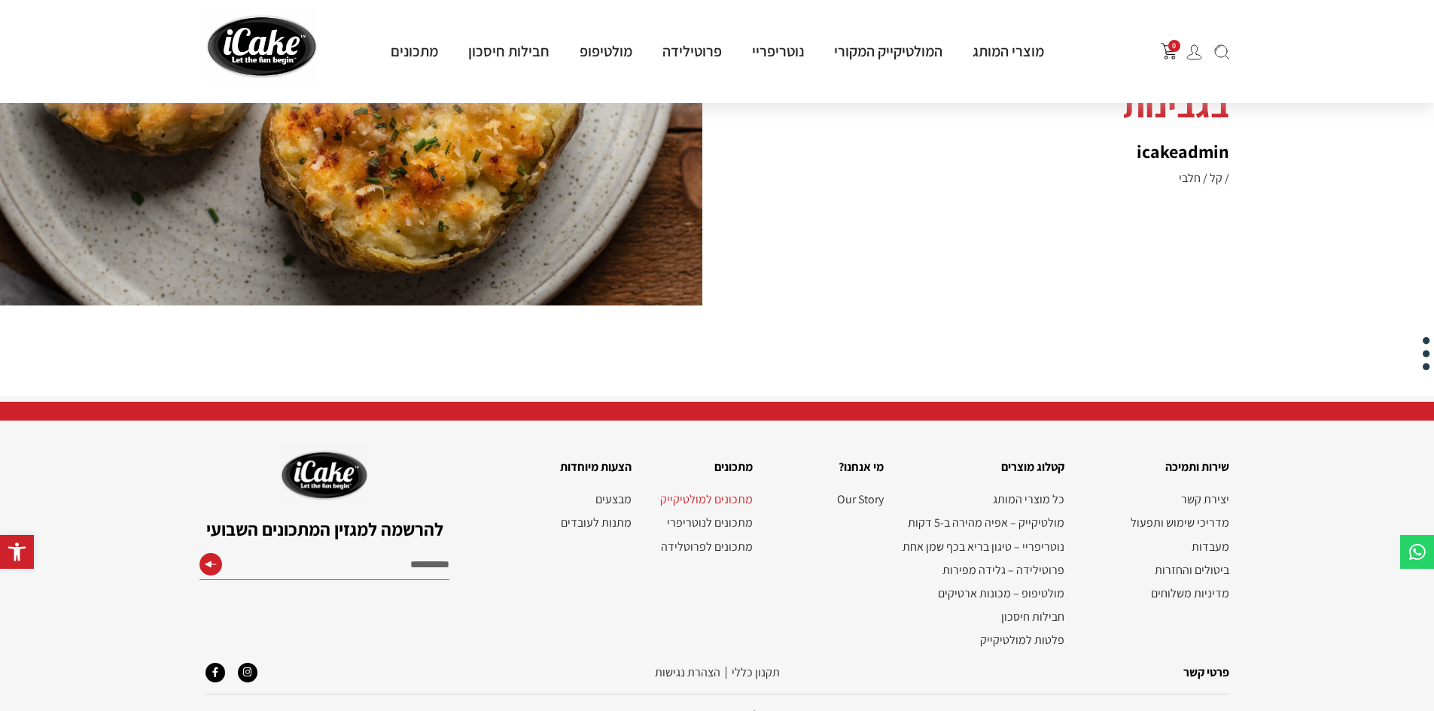
click at [691, 492] on link "מתכונים למולטיקייק" at bounding box center [699, 499] width 107 height 14
click at [255, 553] on input "Email" at bounding box center [324, 566] width 250 height 27
click at [212, 553] on button "submit" at bounding box center [210, 568] width 15 height 30
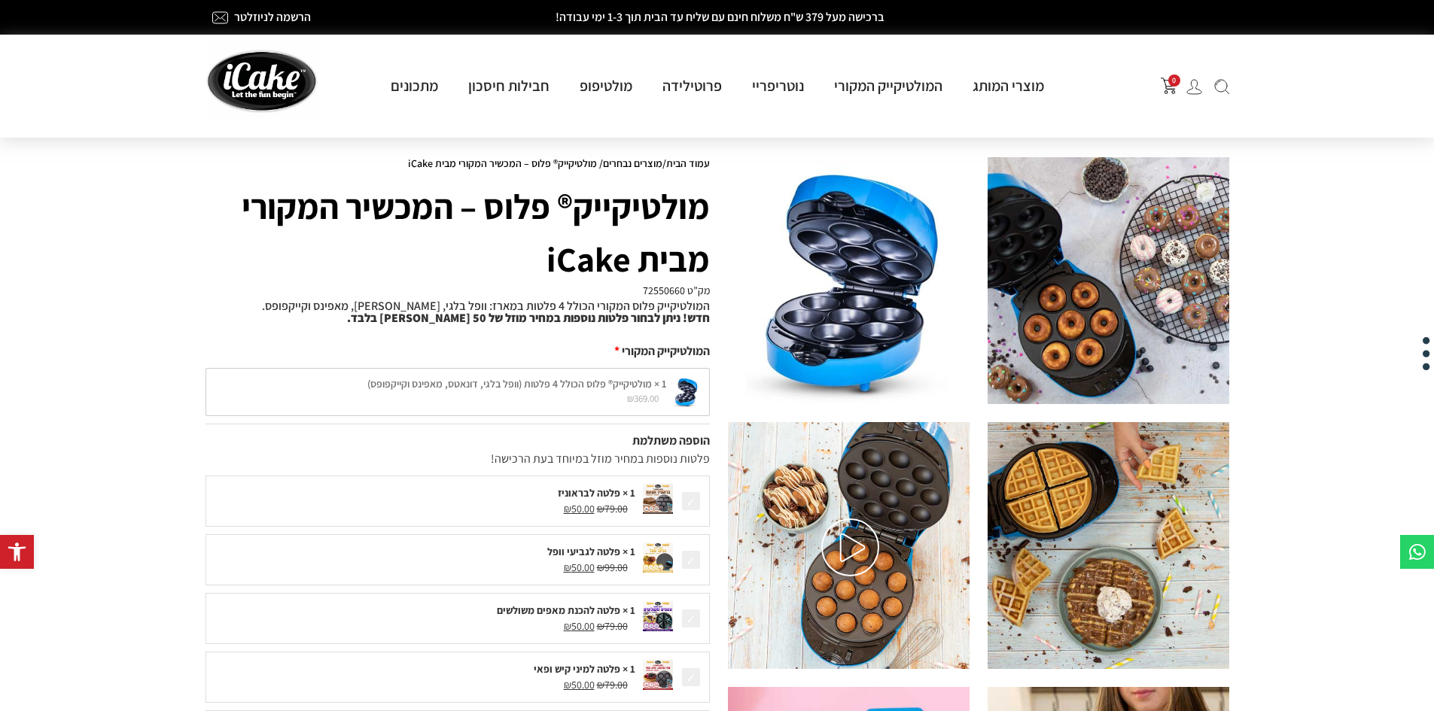
click at [839, 269] on img at bounding box center [849, 280] width 242 height 247
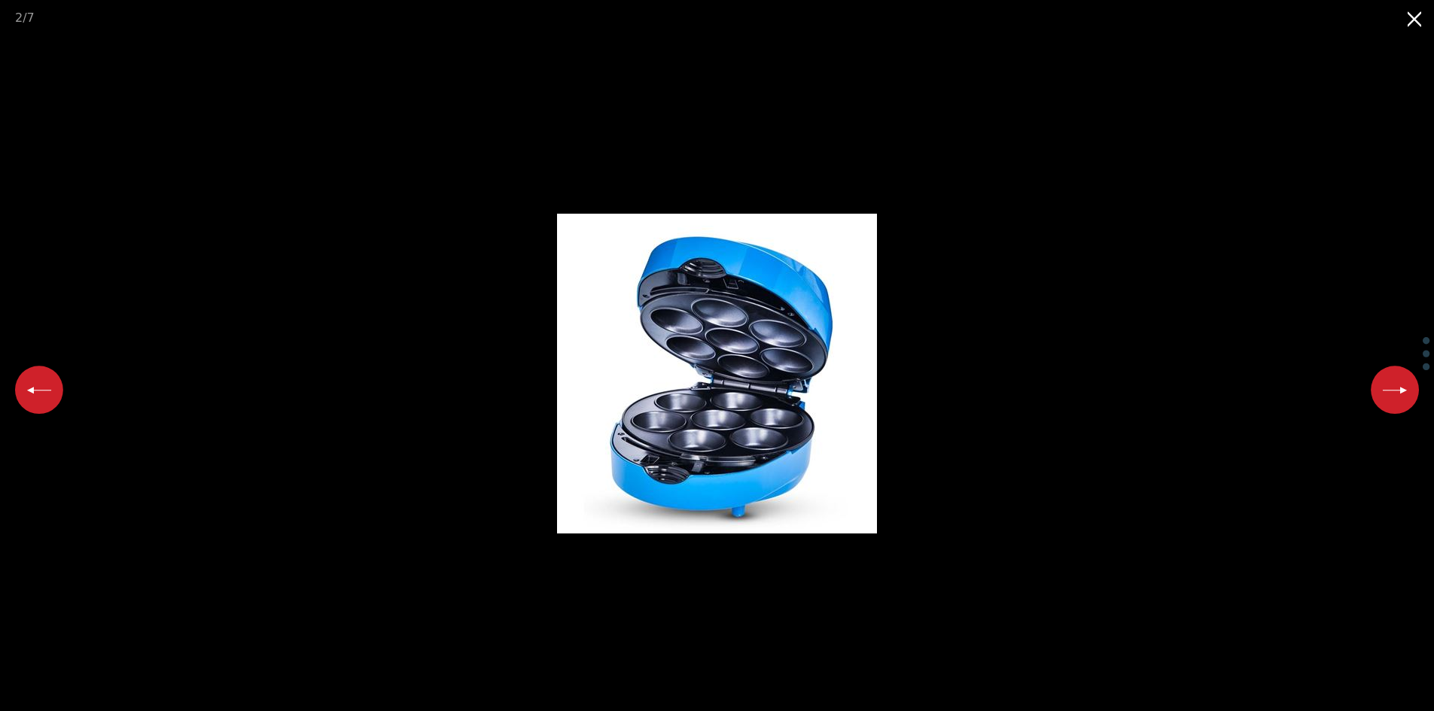
click at [839, 269] on img at bounding box center [717, 374] width 320 height 320
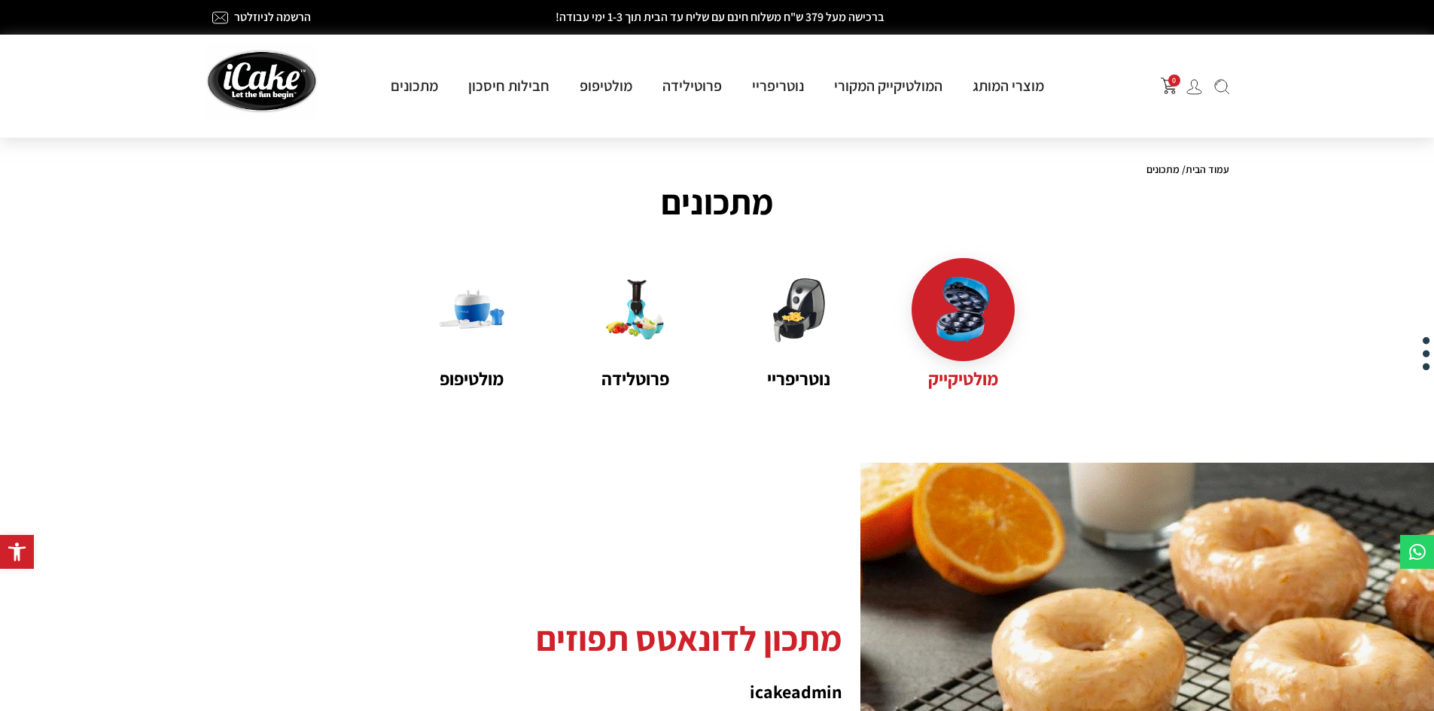
click at [1188, 169] on link "עמוד הבית" at bounding box center [1207, 170] width 44 height 14
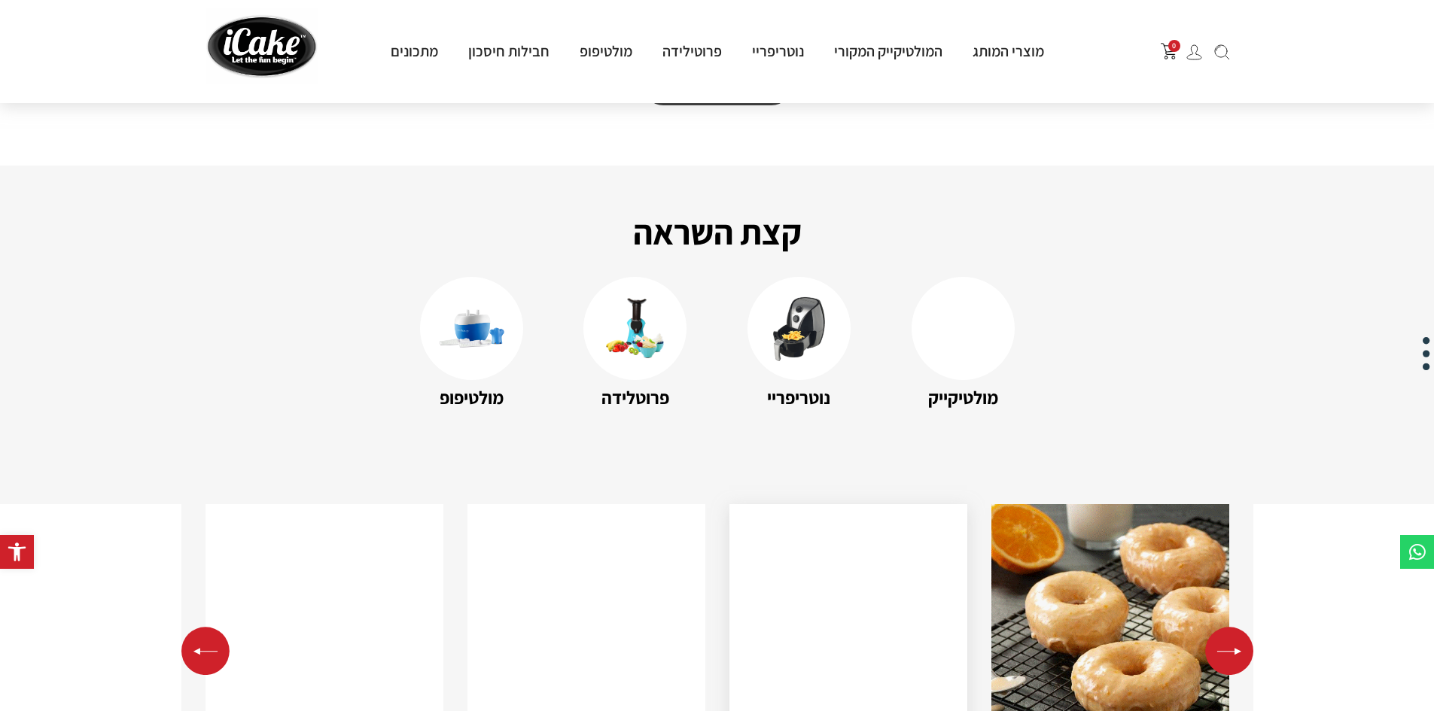
scroll to position [2333, 0]
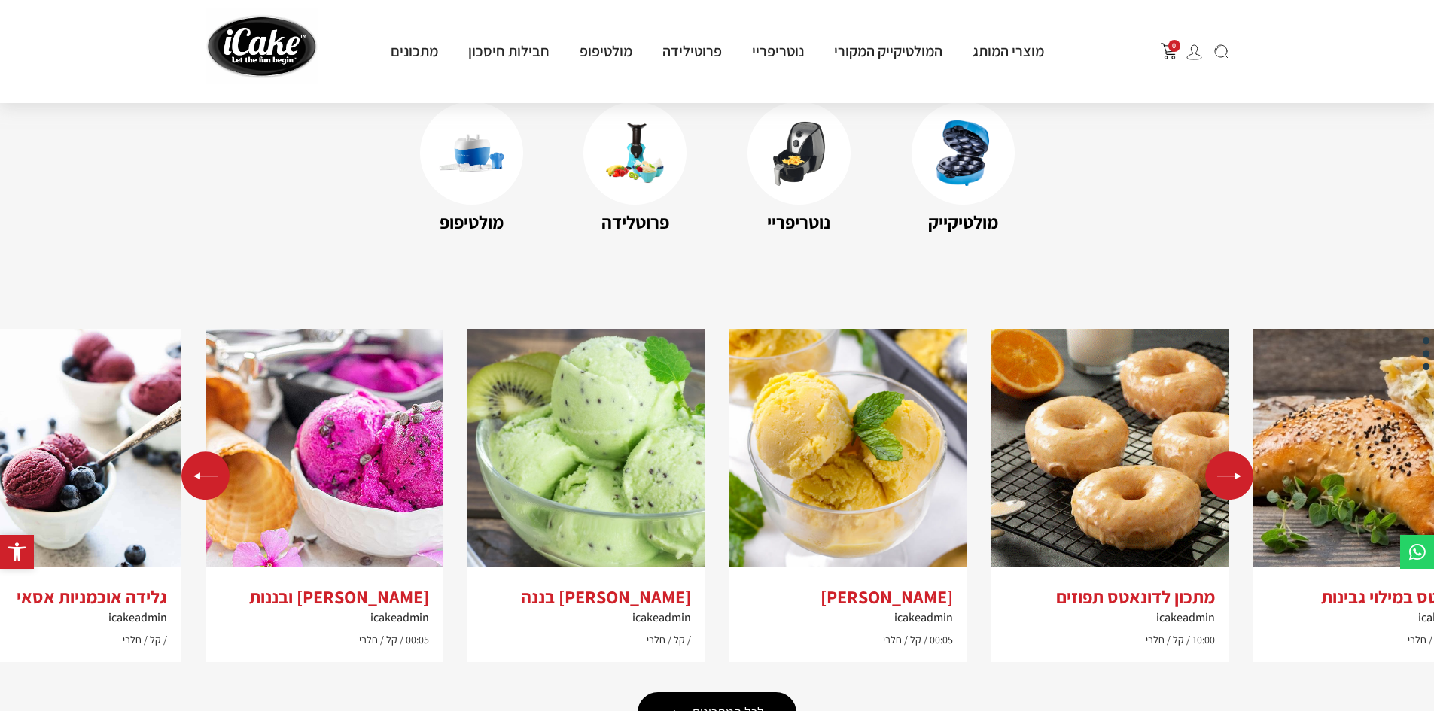
click at [16, 547] on icon "כלי נגישות" at bounding box center [17, 552] width 19 height 19
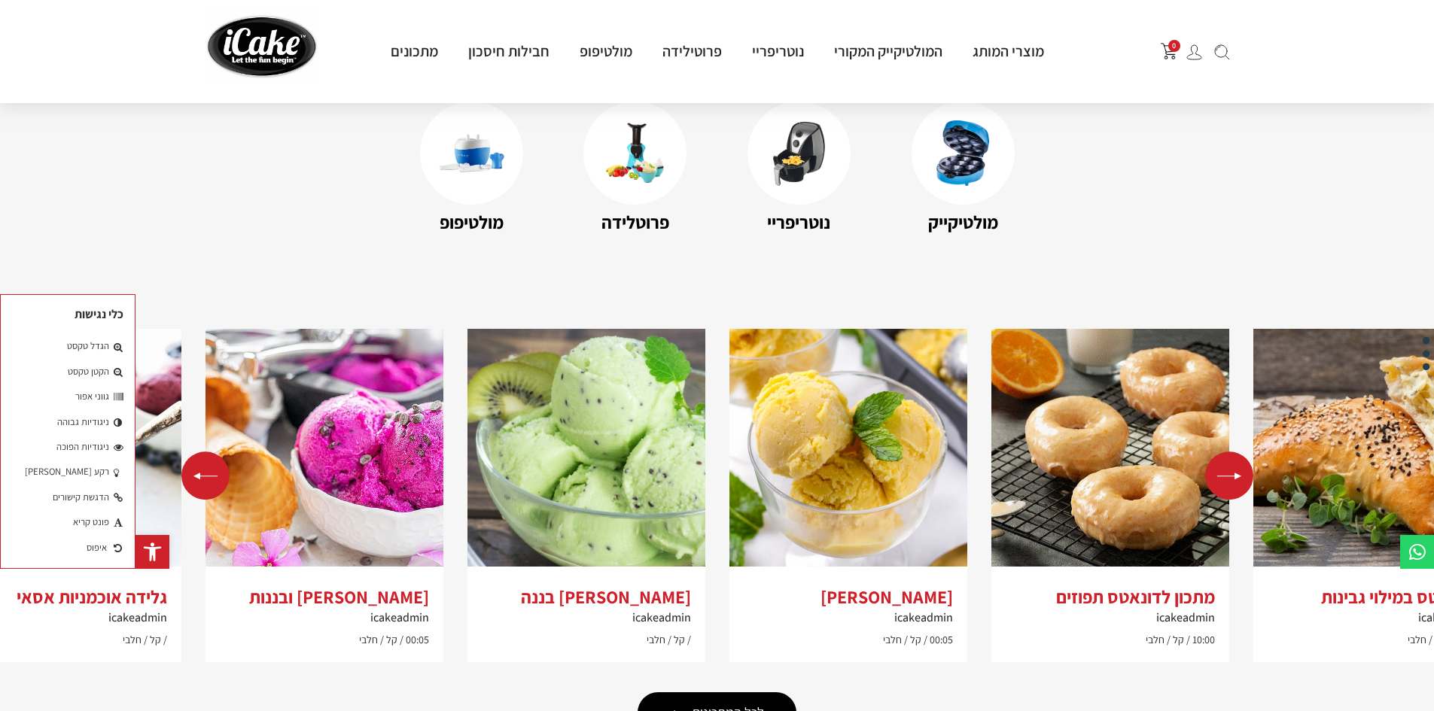
click at [139, 644] on section "קצת השראה מולטיקייק נוטריפריי פרוטלידה מולטיפופ מתכון לדונאטס תפוזים icakeadmin…" at bounding box center [717, 337] width 1434 height 695
click at [172, 272] on section "קצת השראה מולטיקייק נוטריפריי פרוטלידה מולטיפופ מתכון לדונאטס תפוזים icakeadmin…" at bounding box center [717, 337] width 1434 height 695
click at [130, 308] on p "כלי נגישות" at bounding box center [68, 311] width 134 height 32
click at [151, 544] on icon "כלי נגישות" at bounding box center [152, 552] width 19 height 19
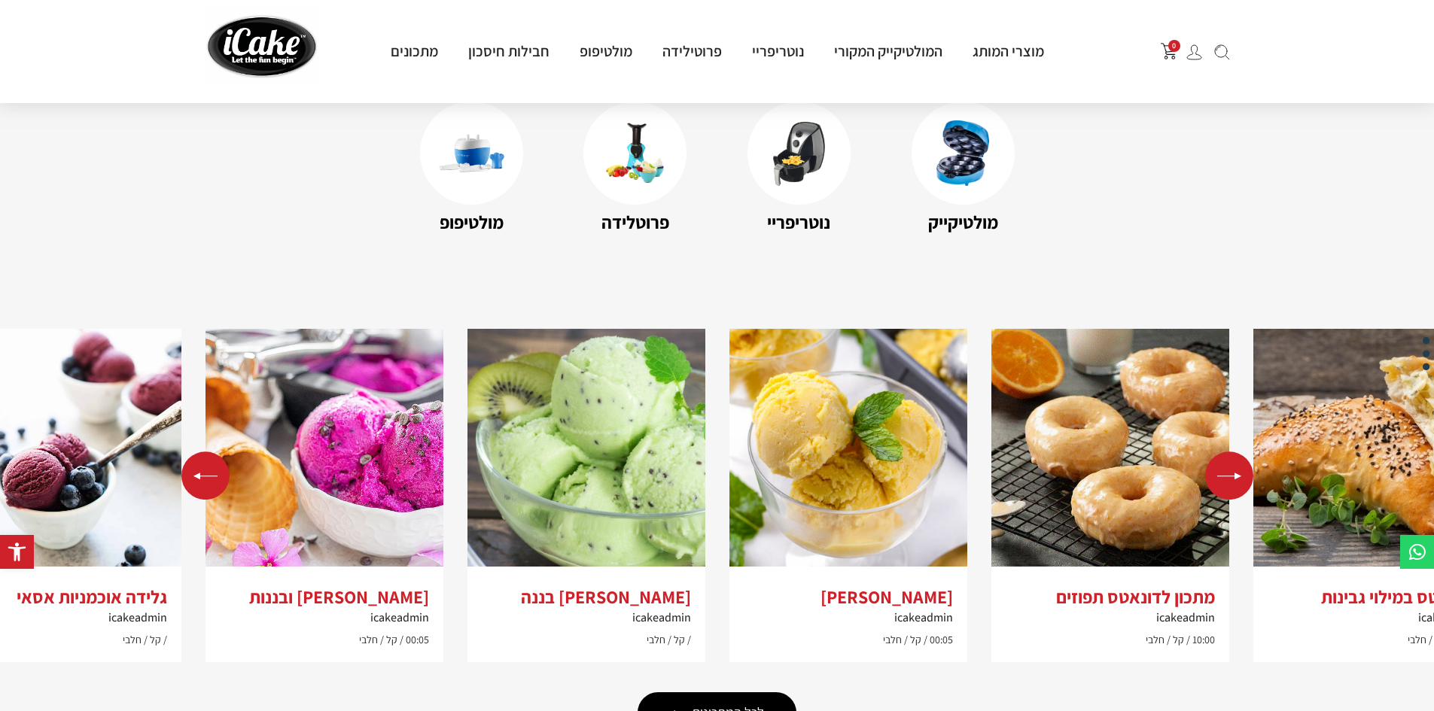
click at [207, 462] on div "Previous slide" at bounding box center [205, 476] width 48 height 48
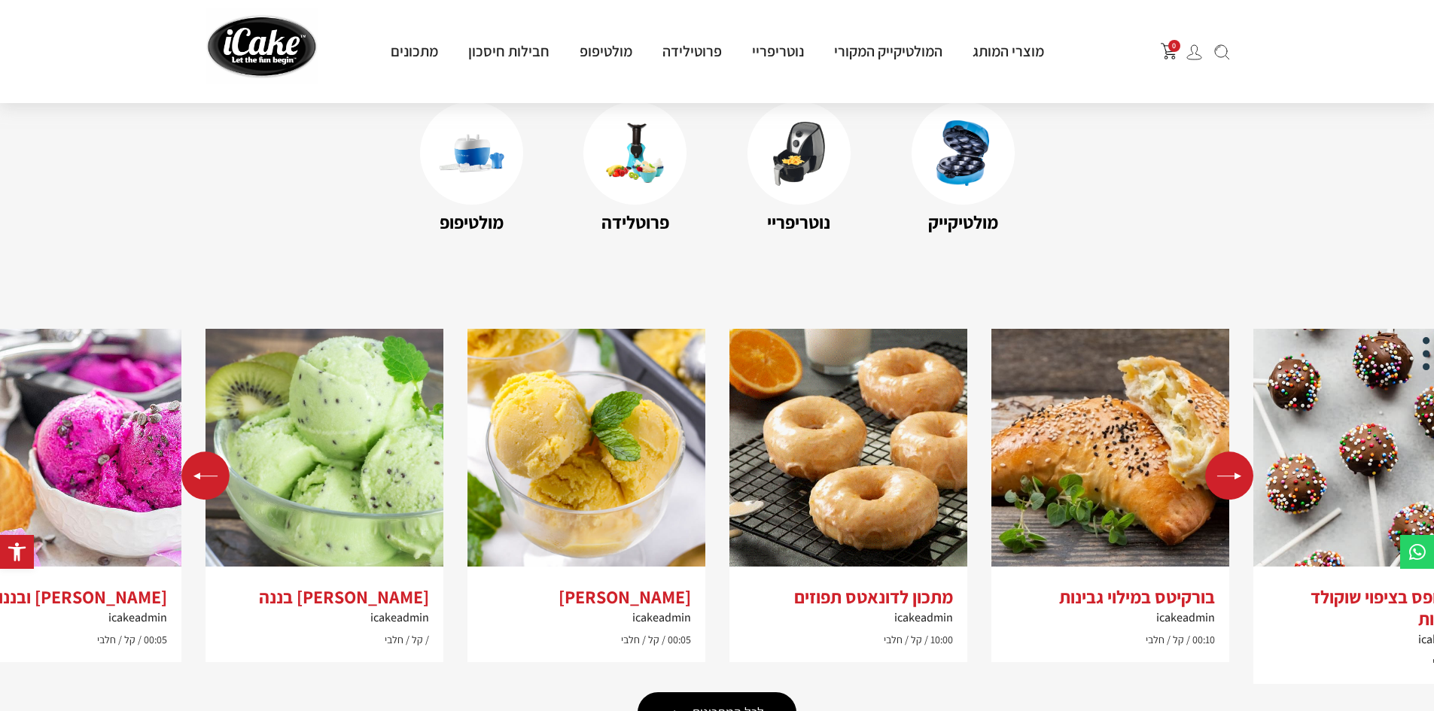
click at [207, 462] on div "Previous slide" at bounding box center [205, 476] width 48 height 48
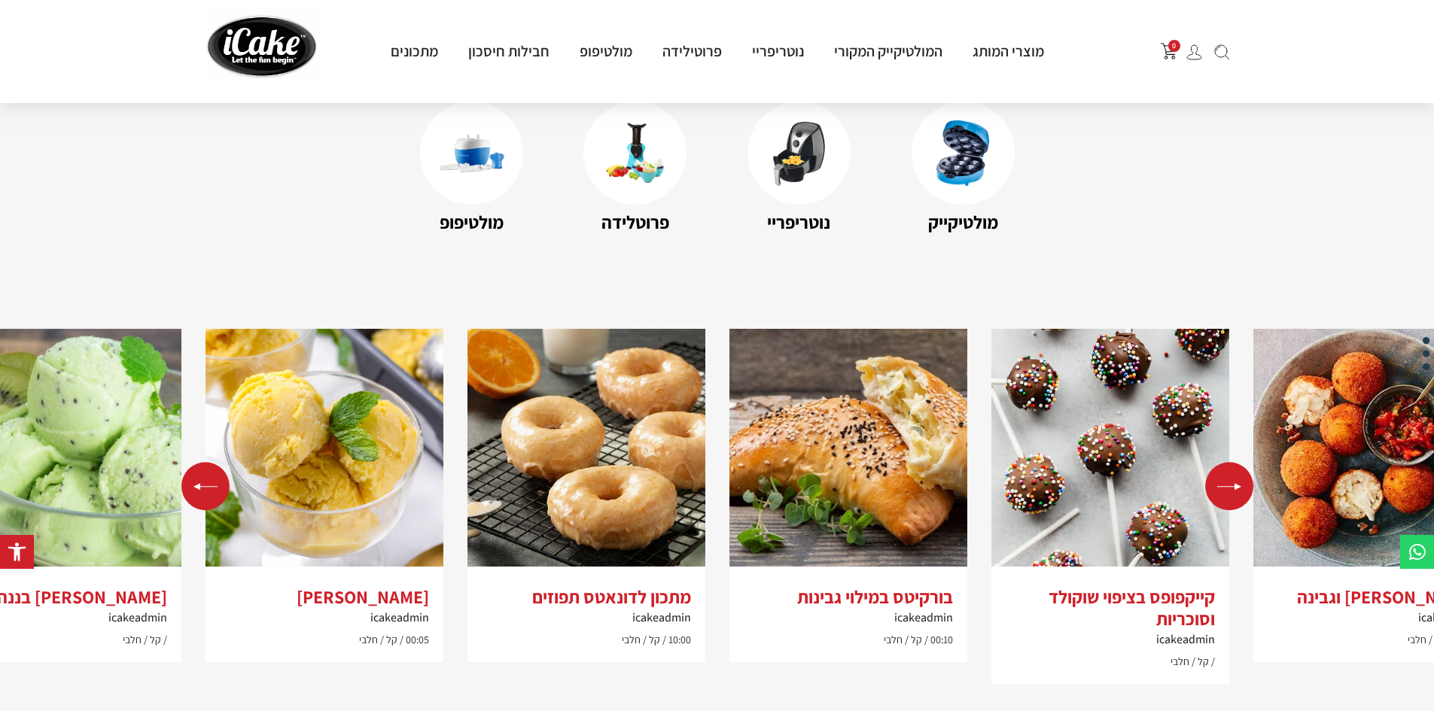
click at [207, 462] on div "Previous slide" at bounding box center [205, 486] width 48 height 48
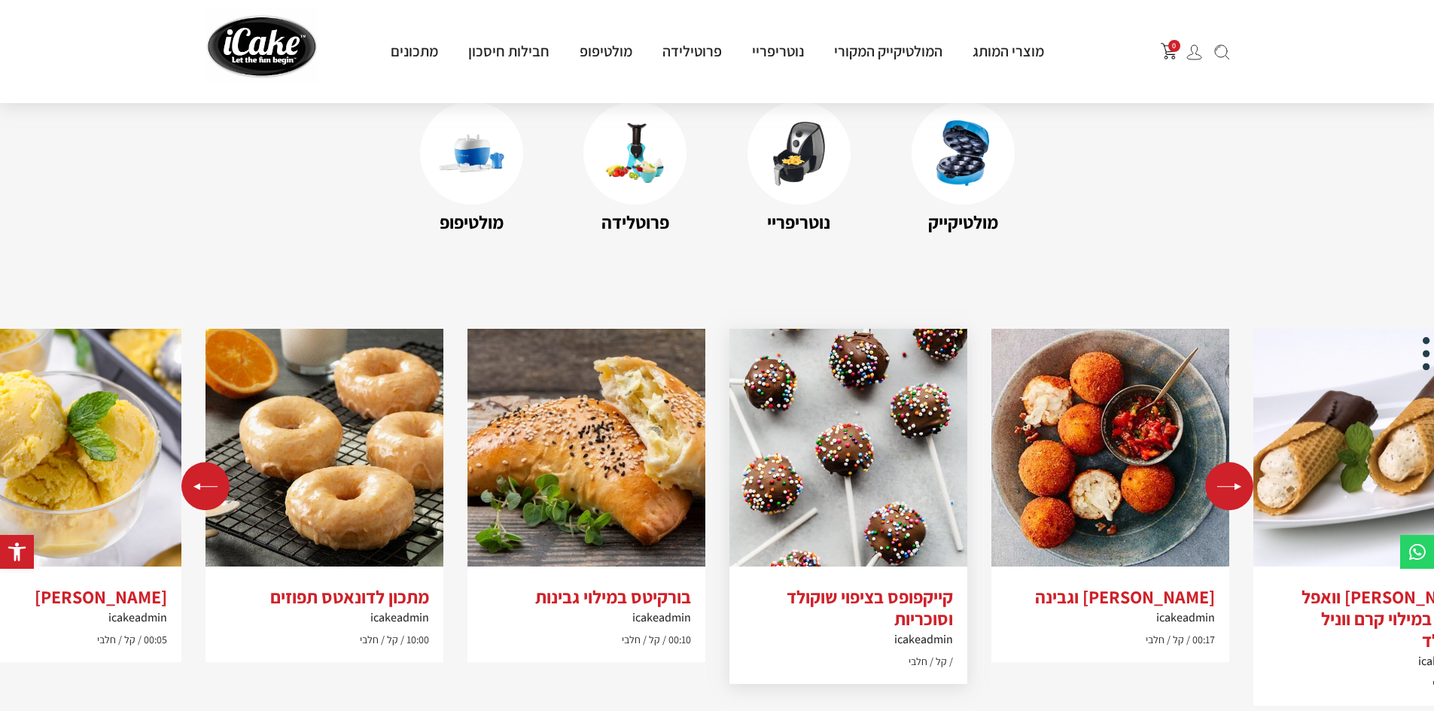
click at [810, 435] on img "9 / 10" at bounding box center [848, 448] width 238 height 238
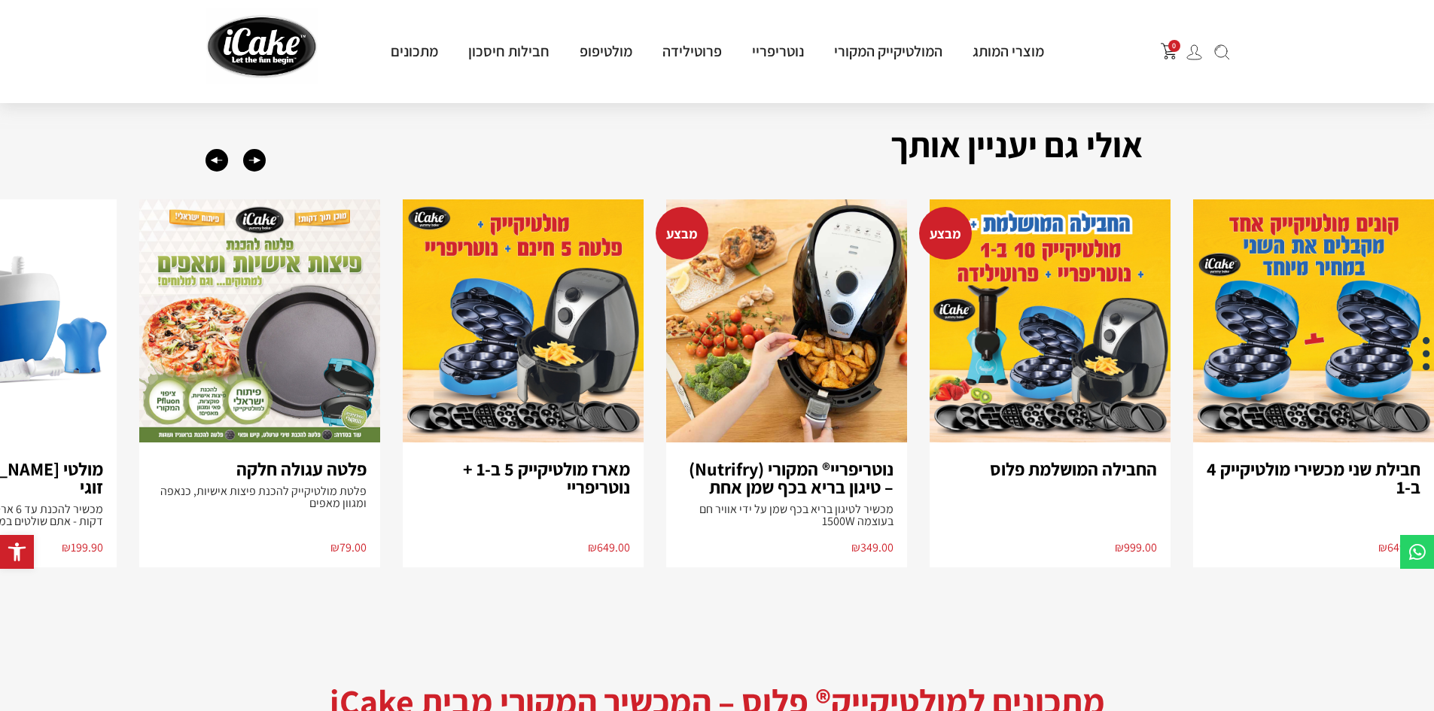
scroll to position [2408, 0]
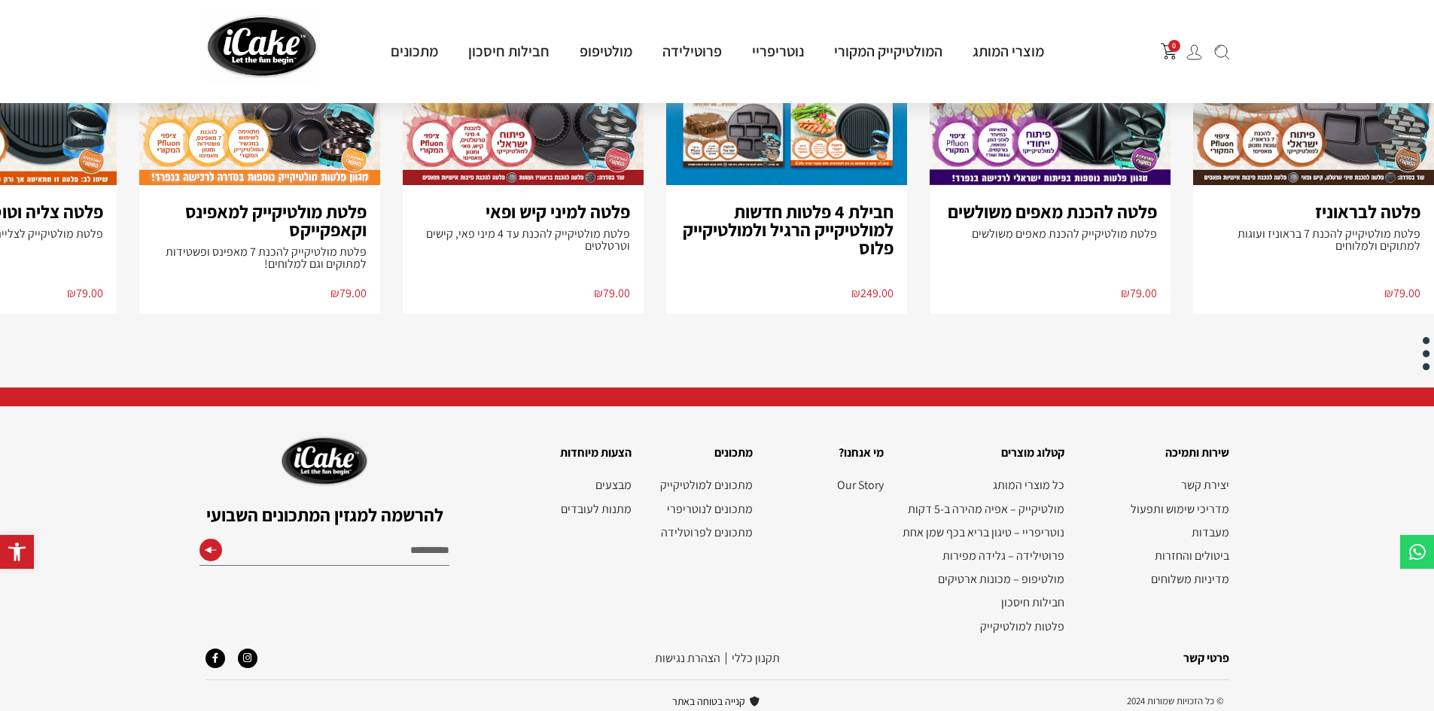
scroll to position [866, 0]
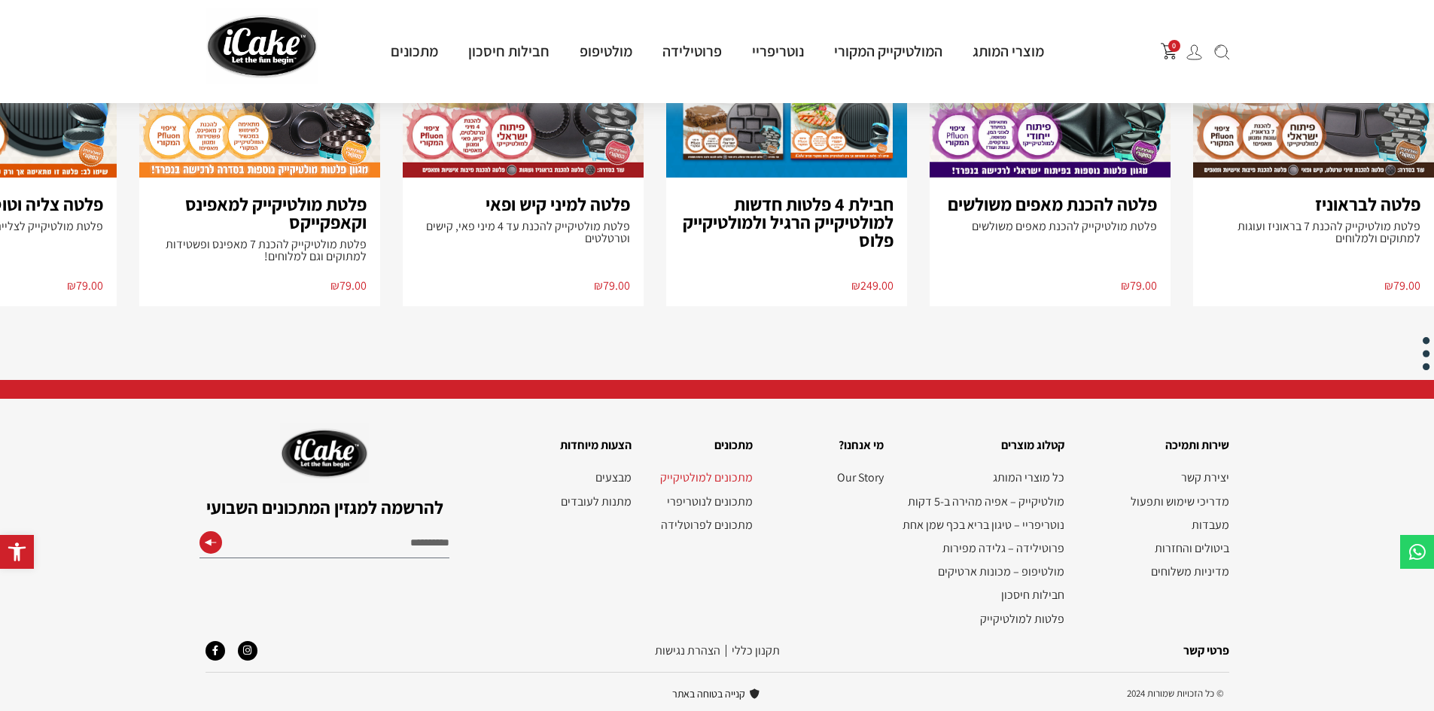
click at [711, 482] on link "מתכונים למולטיקייק" at bounding box center [699, 477] width 107 height 14
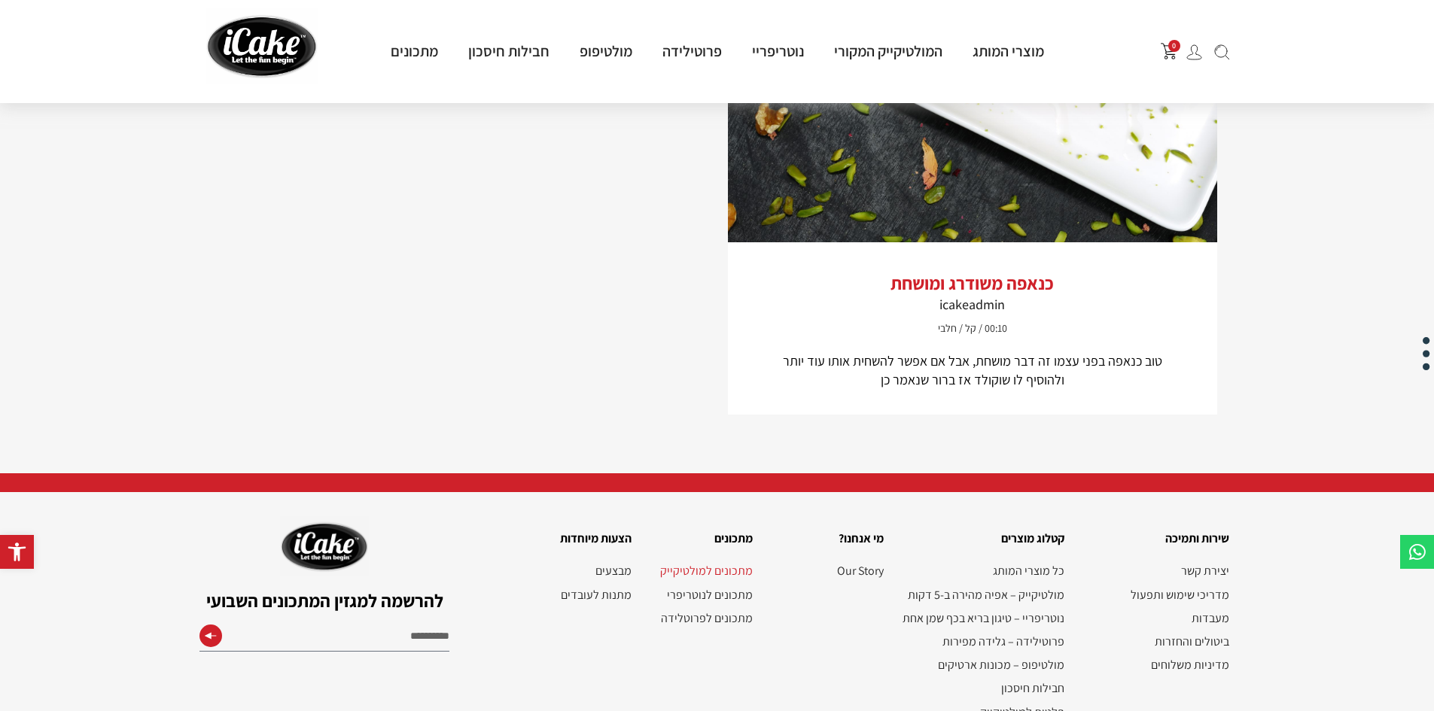
scroll to position [2806, 0]
